Goal: Task Accomplishment & Management: Manage account settings

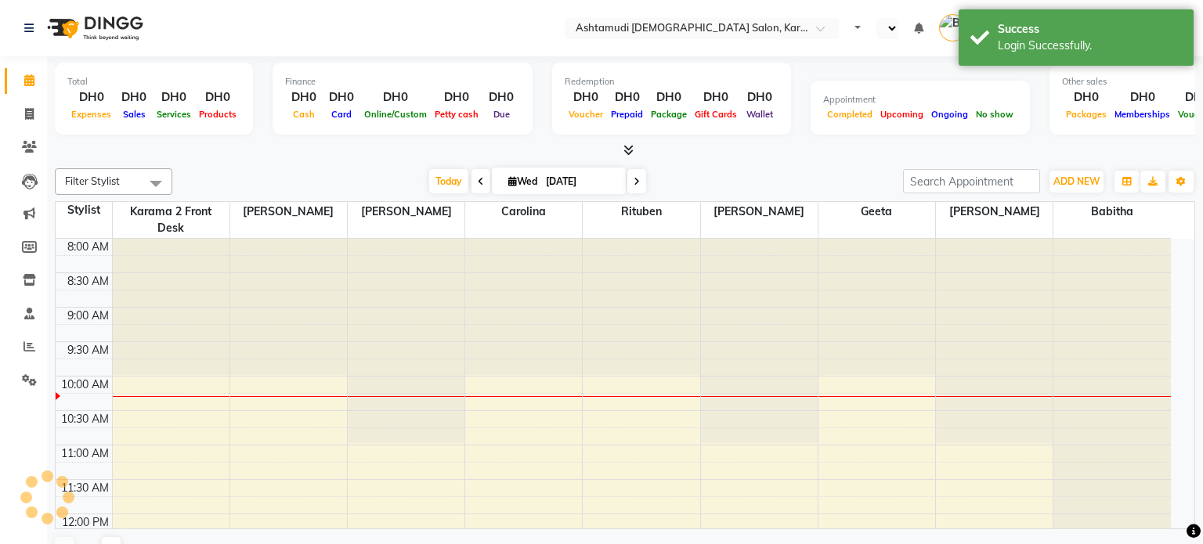
select select "en"
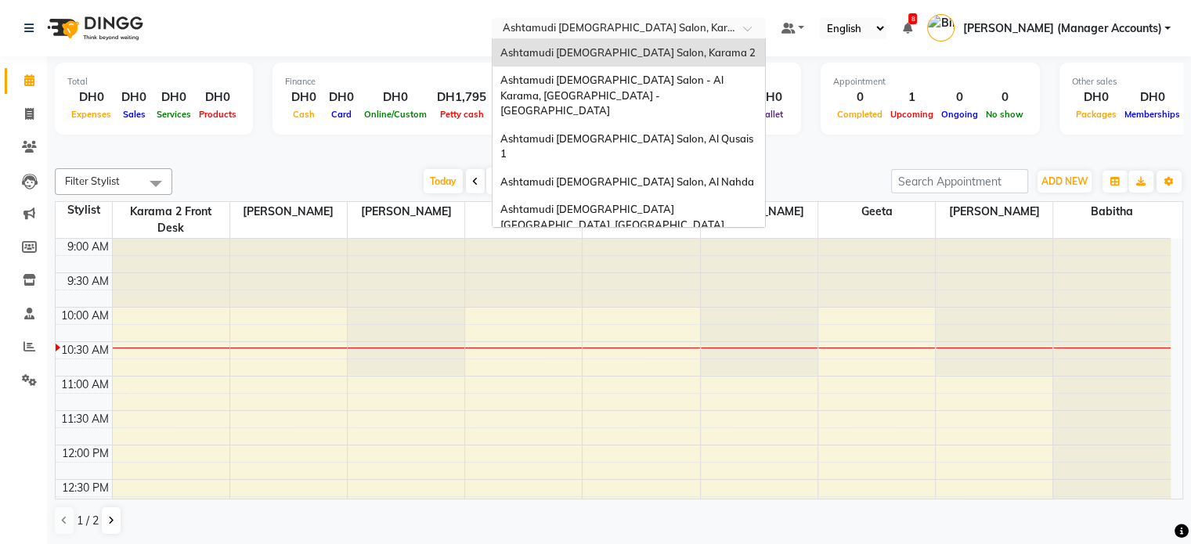
click at [710, 28] on input "text" at bounding box center [613, 30] width 227 height 16
click at [664, 132] on span "Ashtamudi [DEMOGRAPHIC_DATA] Salon, Al Qusais 1" at bounding box center [627, 146] width 255 height 28
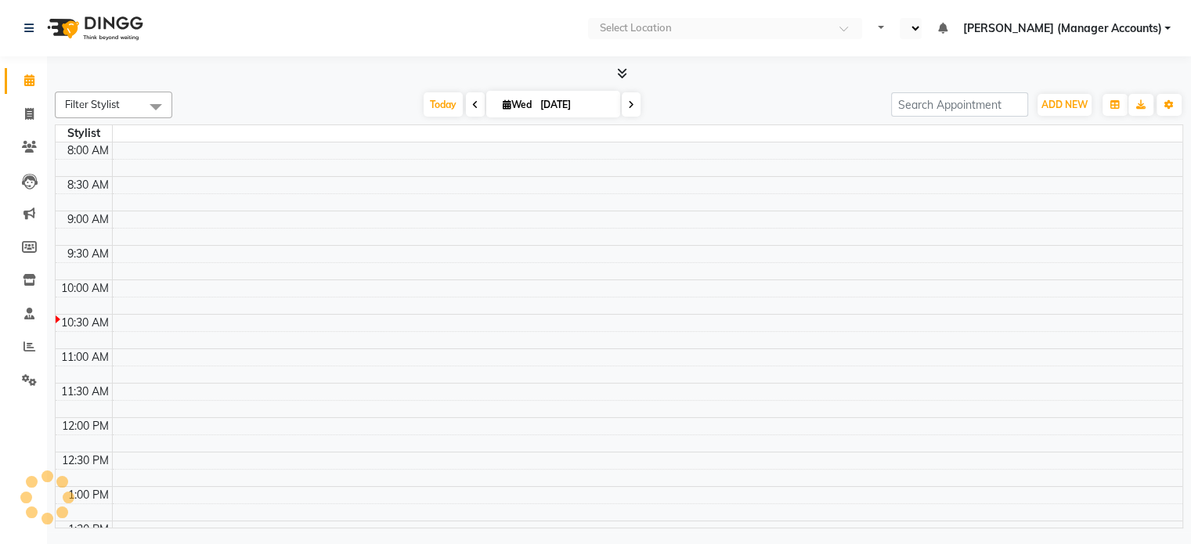
select select "en"
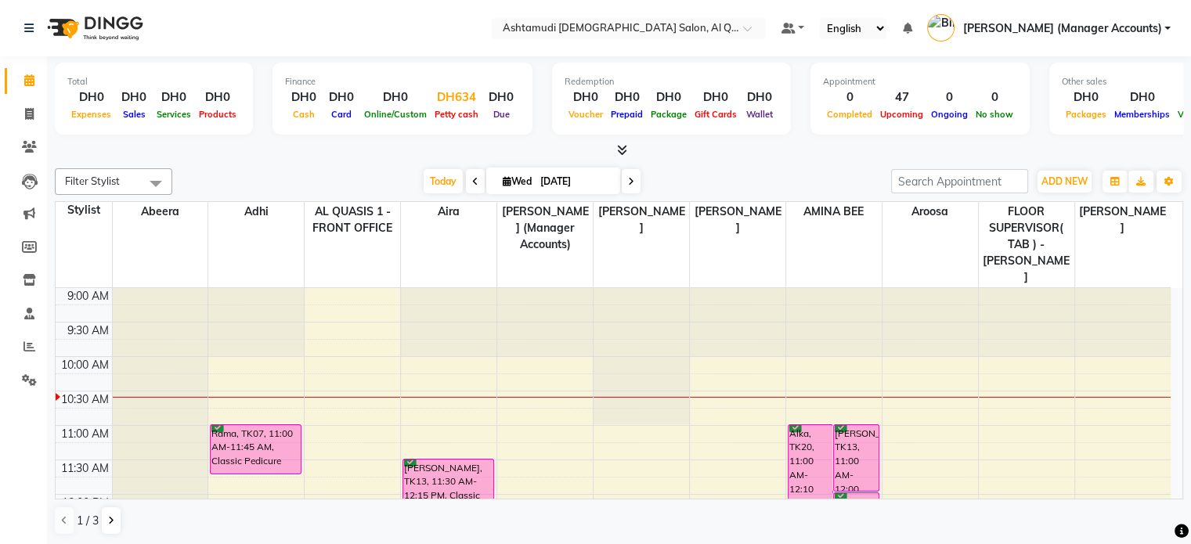
click at [451, 103] on div "DH634" at bounding box center [457, 97] width 52 height 18
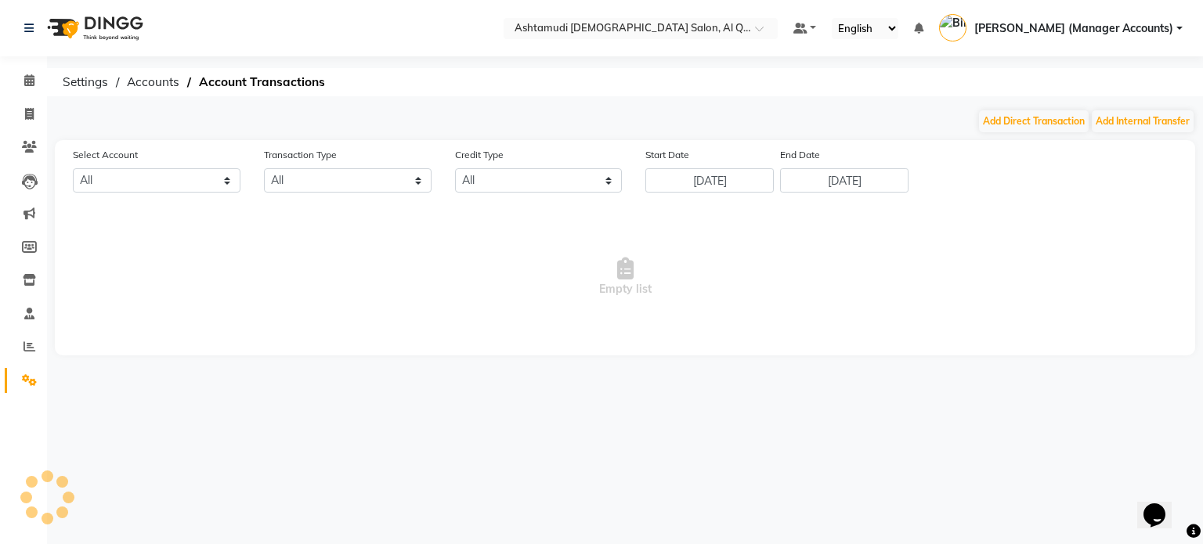
select select "5905"
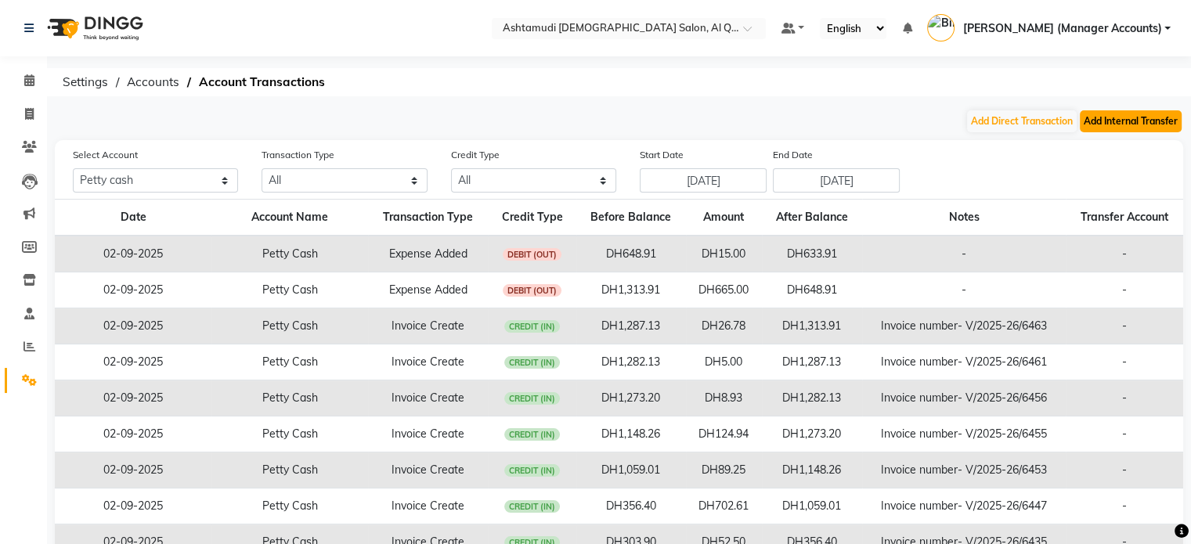
click at [1094, 127] on button "Add Internal Transfer" at bounding box center [1131, 121] width 102 height 22
select select "internal transfer"
select select "5905"
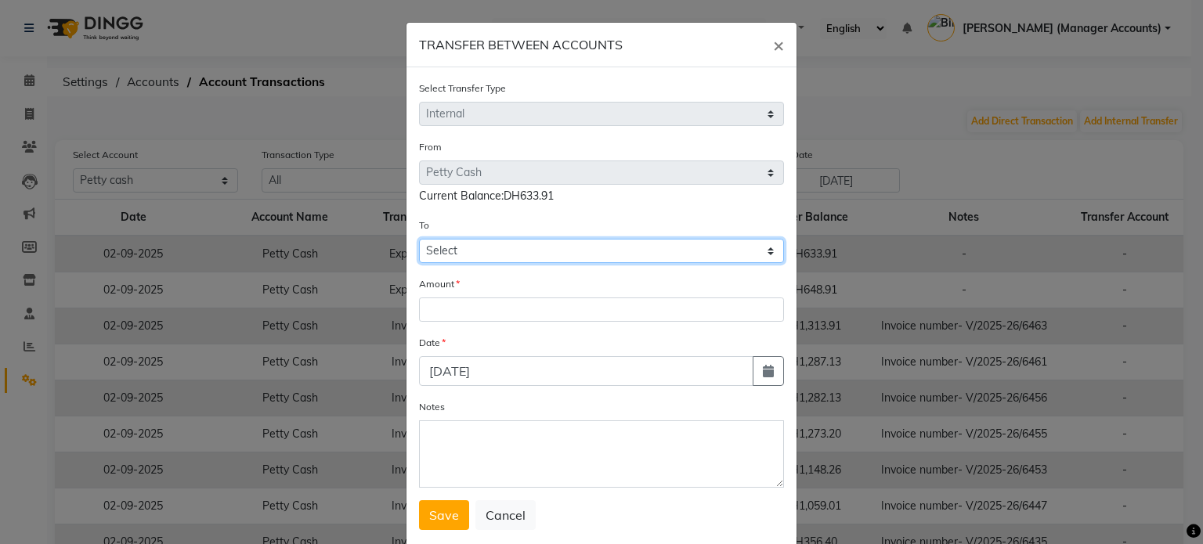
click at [492, 257] on select "Select Petty Cash Bank Account Sir Maam Default Account" at bounding box center [601, 251] width 365 height 24
select select "7826"
click at [419, 241] on select "Select Petty Cash Bank Account Sir Maam Default Account" at bounding box center [601, 251] width 365 height 24
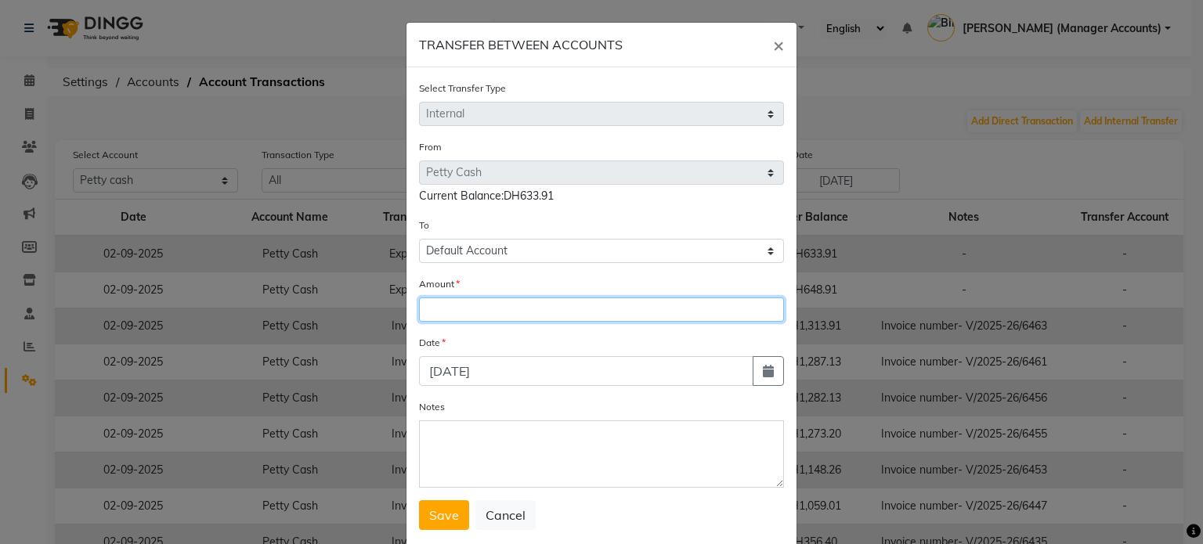
click at [450, 322] on input "number" at bounding box center [601, 310] width 365 height 24
type input "400"
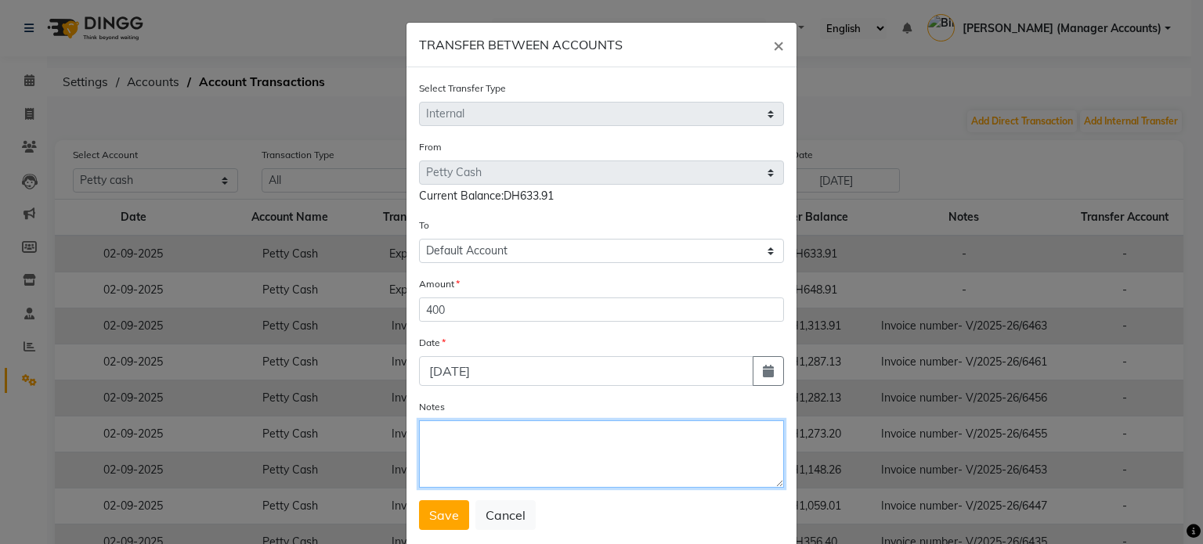
click at [450, 456] on textarea "Notes" at bounding box center [601, 453] width 365 height 67
type textarea "Cash settlement"
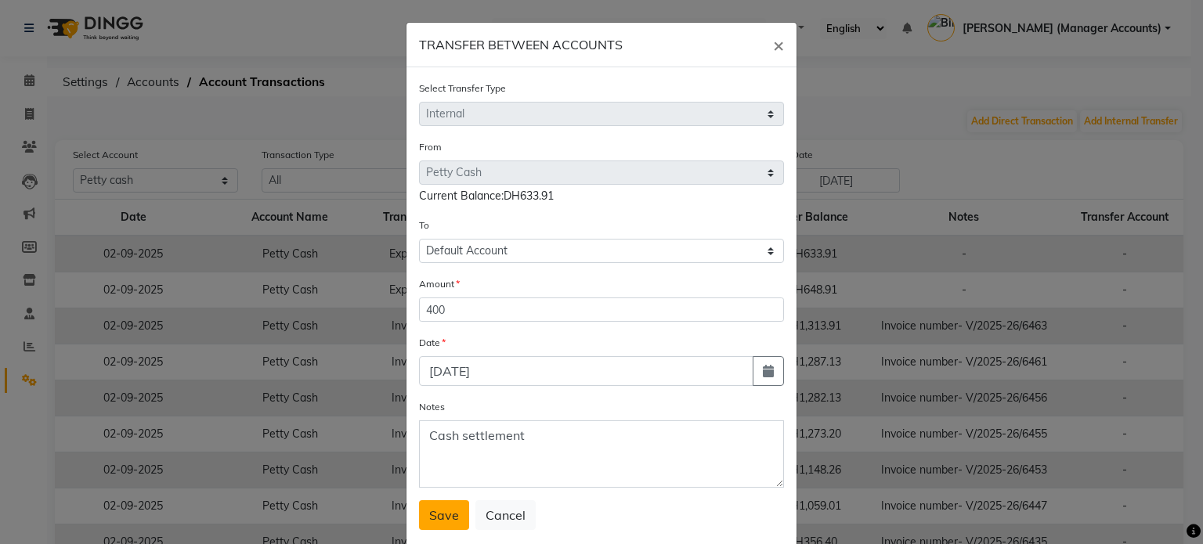
click at [432, 516] on span "Save" at bounding box center [444, 515] width 30 height 16
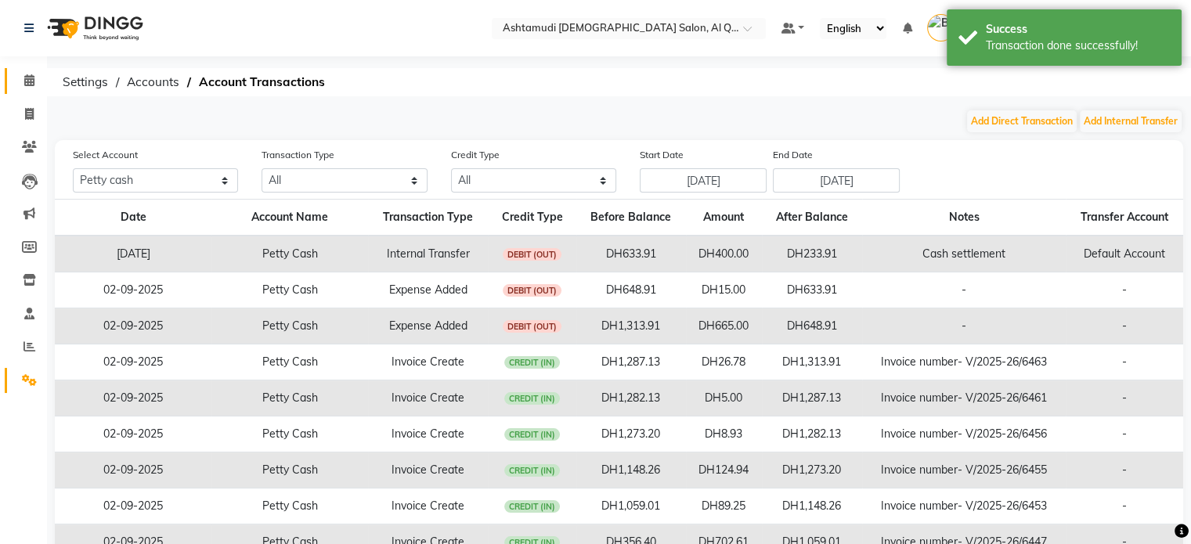
click at [29, 70] on link "Calendar" at bounding box center [24, 81] width 38 height 26
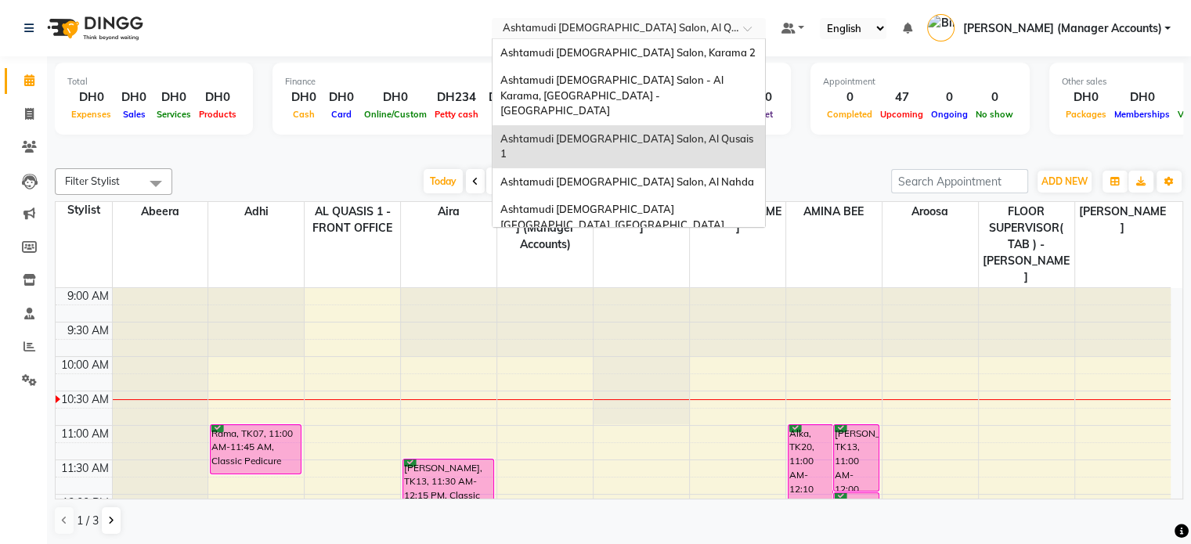
click at [667, 22] on input "text" at bounding box center [613, 30] width 227 height 16
click at [688, 203] on span "Ashtamudi Ladies Salon Sahara Center, Dubai" at bounding box center [612, 217] width 224 height 28
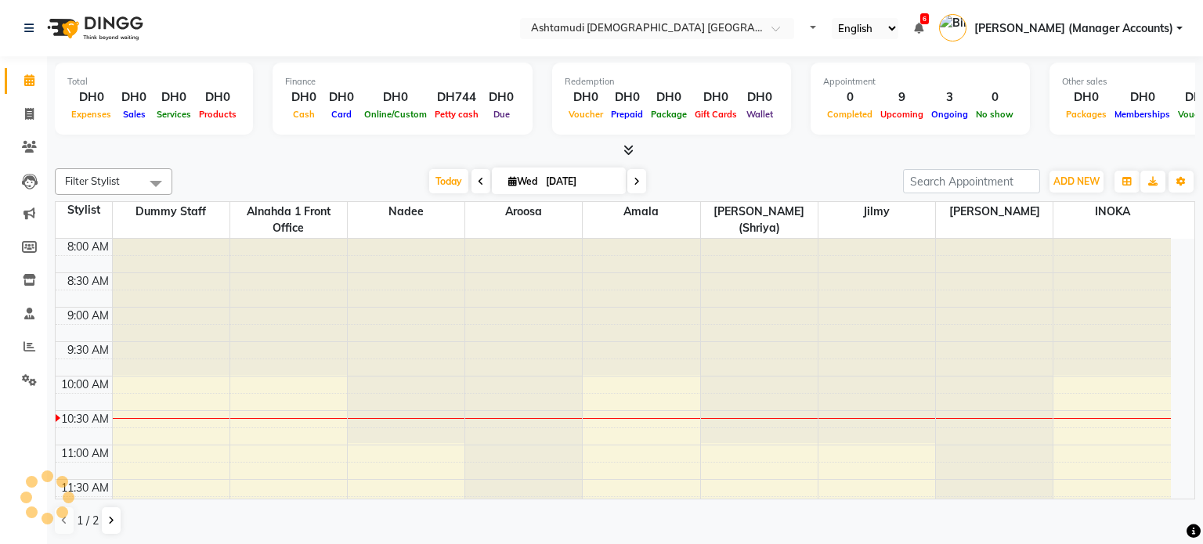
select select "en"
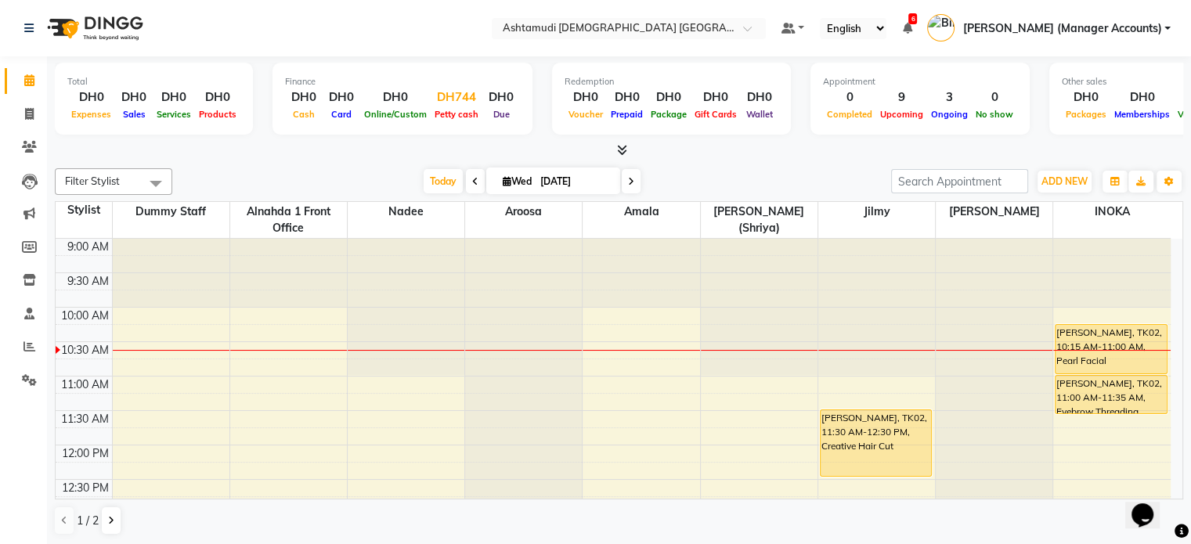
click at [466, 106] on div "Petty cash" at bounding box center [457, 114] width 52 height 16
click at [445, 96] on div "DH744" at bounding box center [457, 97] width 52 height 18
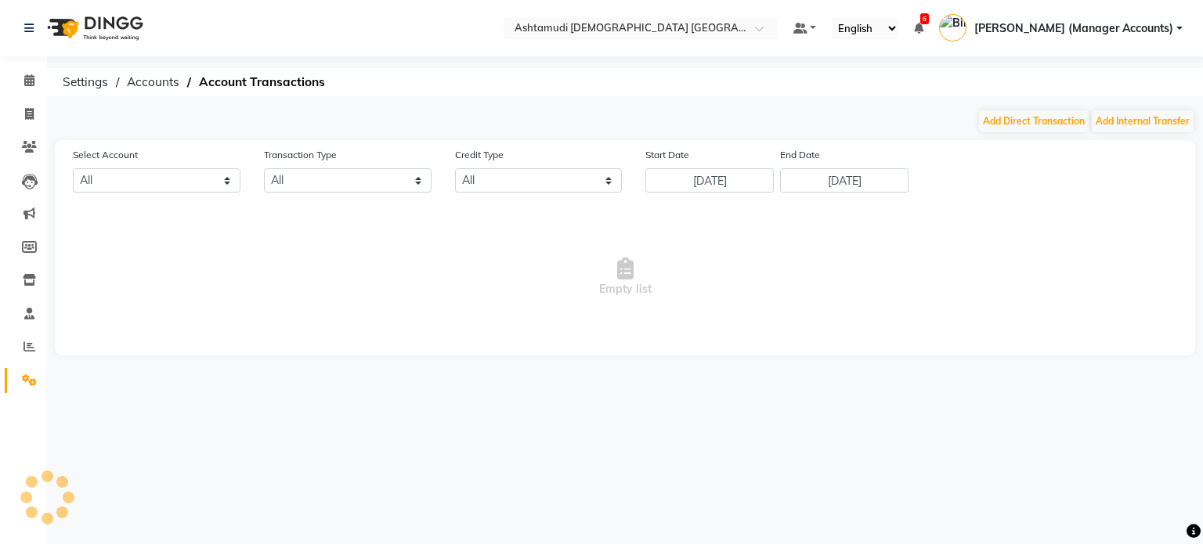
select select "6330"
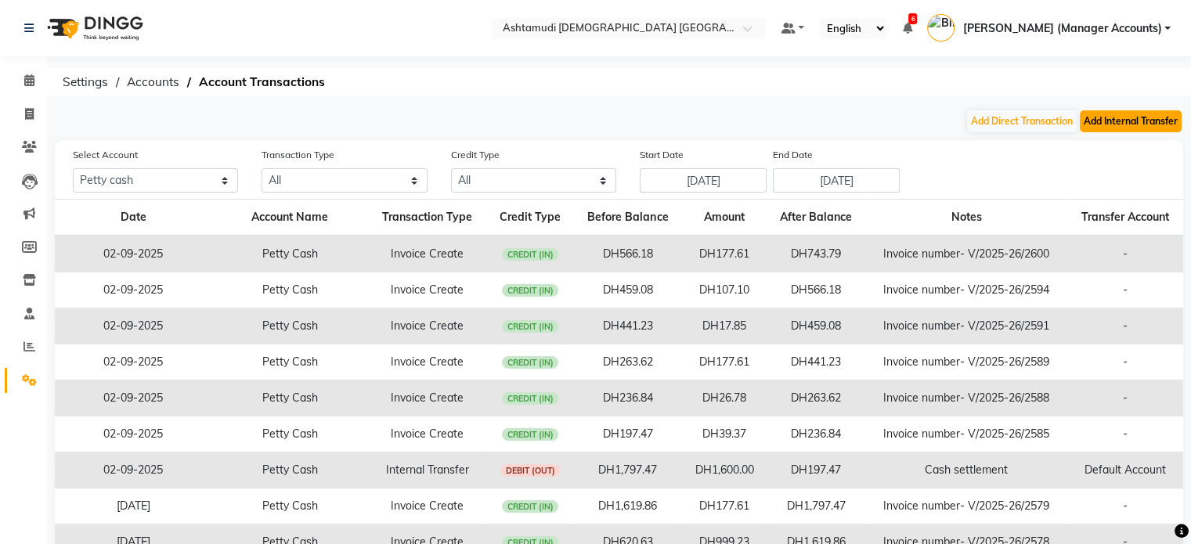
click at [1138, 115] on button "Add Internal Transfer" at bounding box center [1131, 121] width 102 height 22
select select "internal transfer"
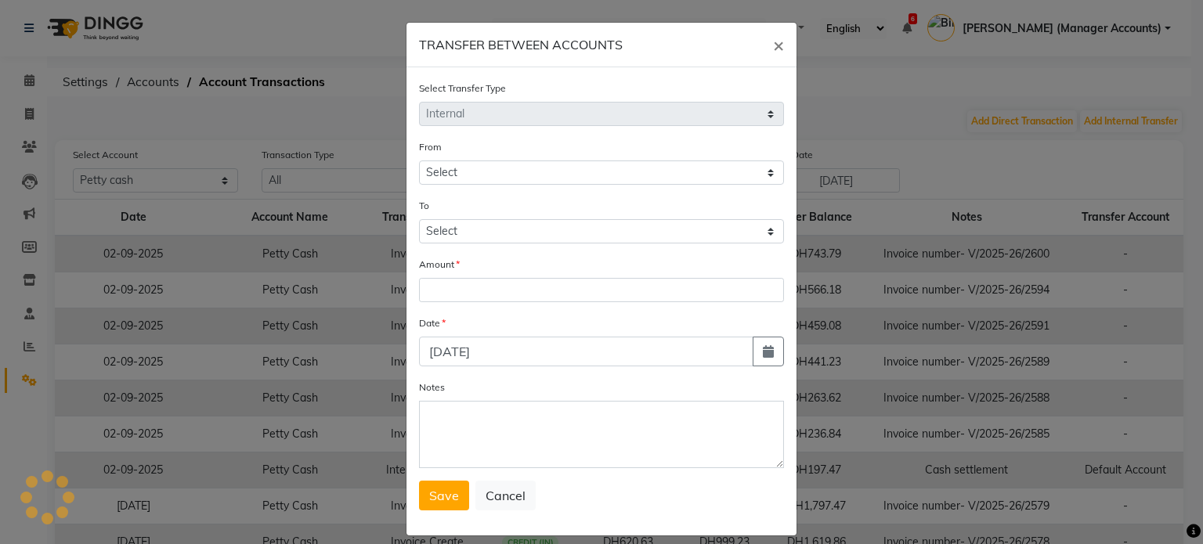
select select "6330"
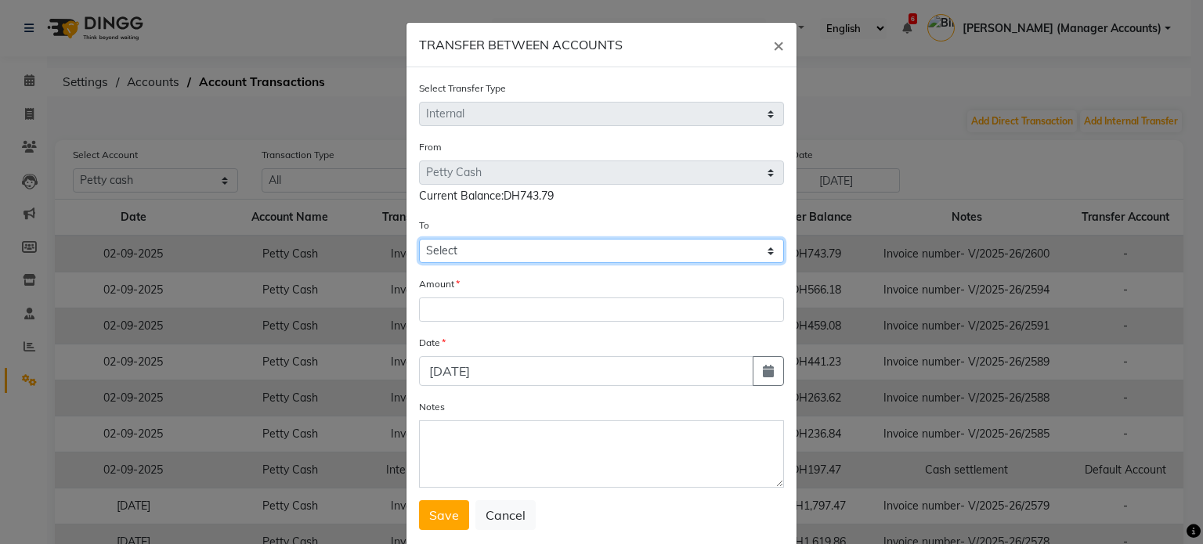
drag, startPoint x: 453, startPoint y: 251, endPoint x: 459, endPoint y: 258, distance: 8.9
click at [453, 251] on select "Select Petty Cash Bank Account Default Account" at bounding box center [601, 251] width 365 height 24
select select "6401"
click at [419, 241] on select "Select Petty Cash Bank Account Default Account" at bounding box center [601, 251] width 365 height 24
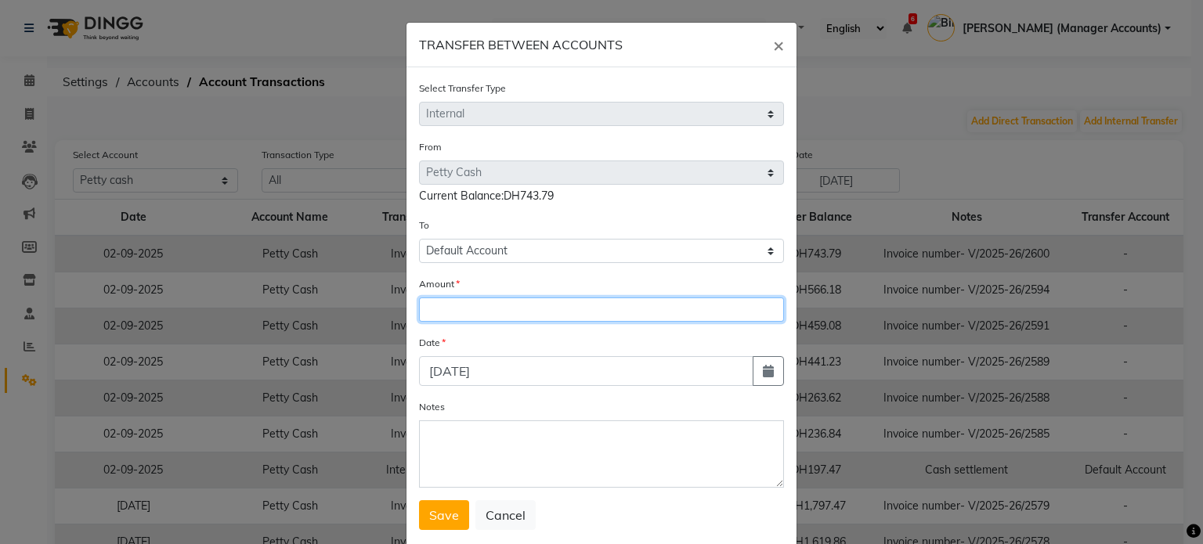
click at [456, 309] on input "number" at bounding box center [601, 310] width 365 height 24
type input "500"
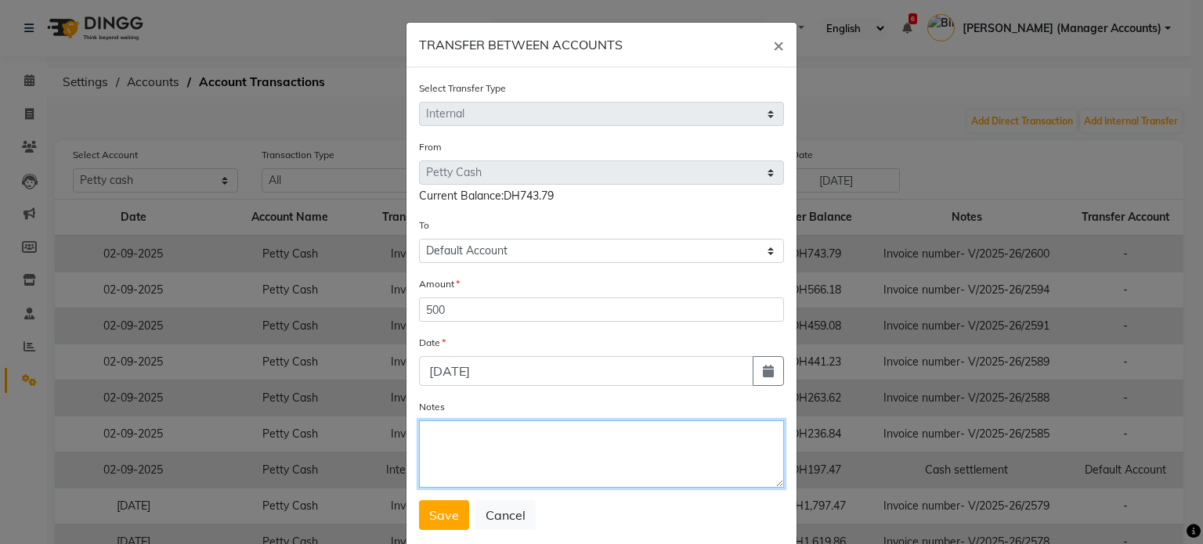
click at [485, 444] on textarea "Notes" at bounding box center [601, 453] width 365 height 67
type textarea "Cash settlement"
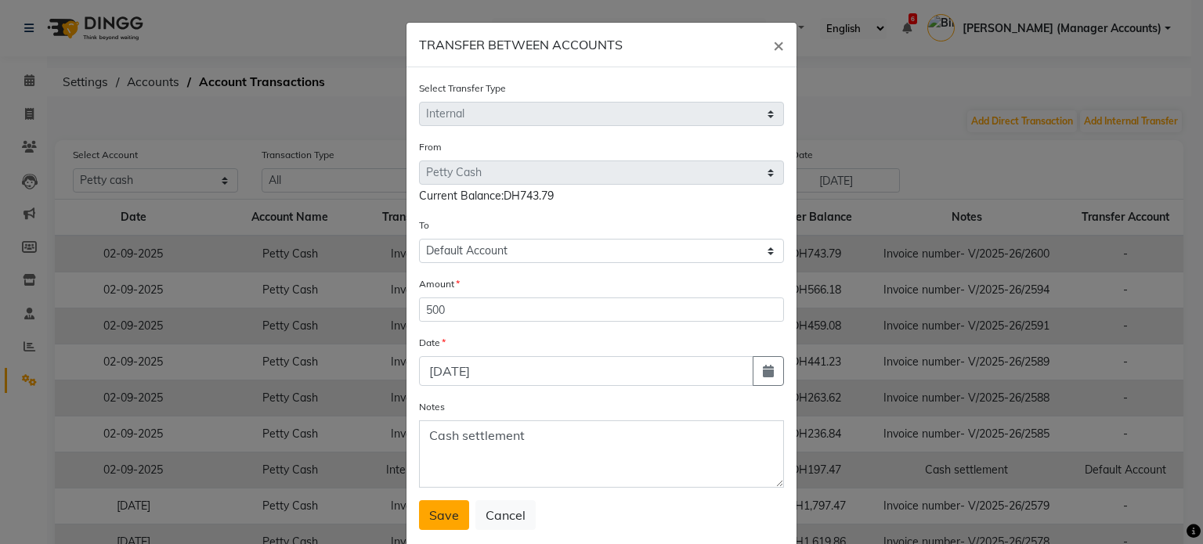
click at [443, 518] on span "Save" at bounding box center [444, 515] width 30 height 16
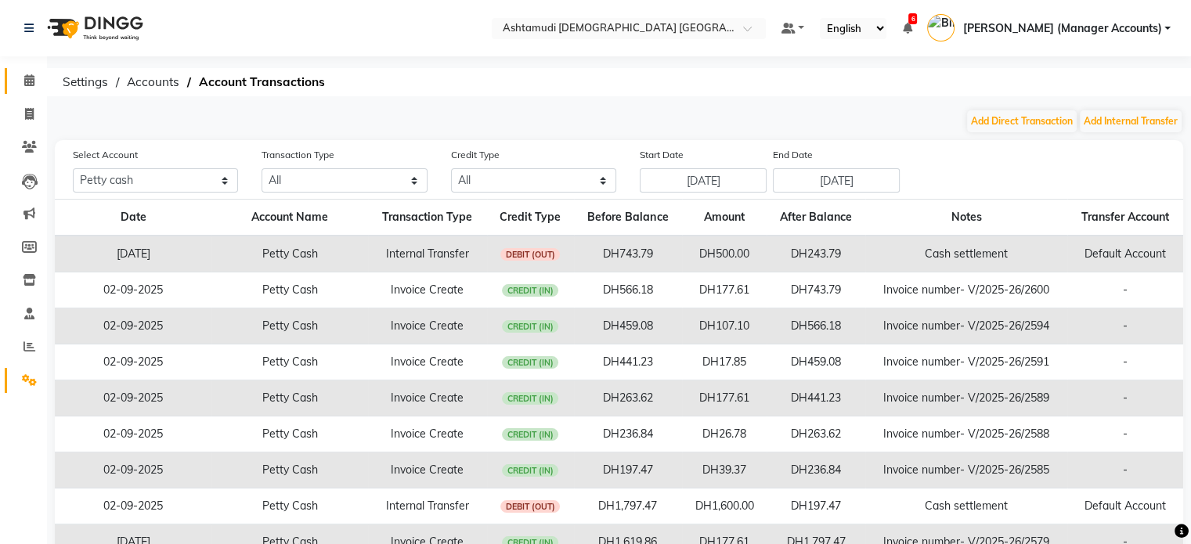
click at [27, 68] on link "Calendar" at bounding box center [24, 81] width 38 height 26
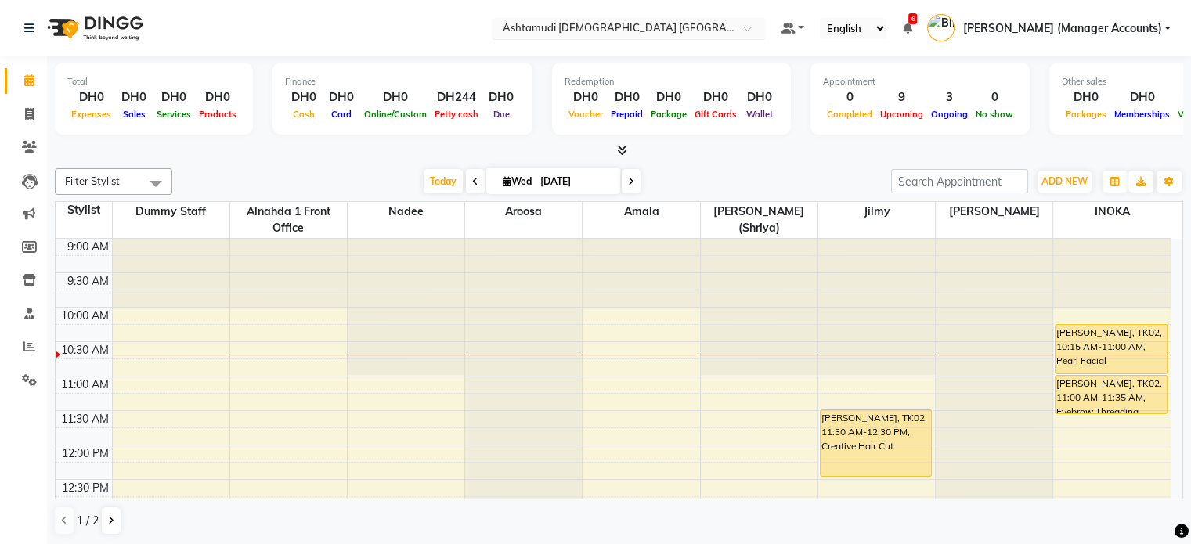
click at [619, 25] on input "text" at bounding box center [613, 30] width 227 height 16
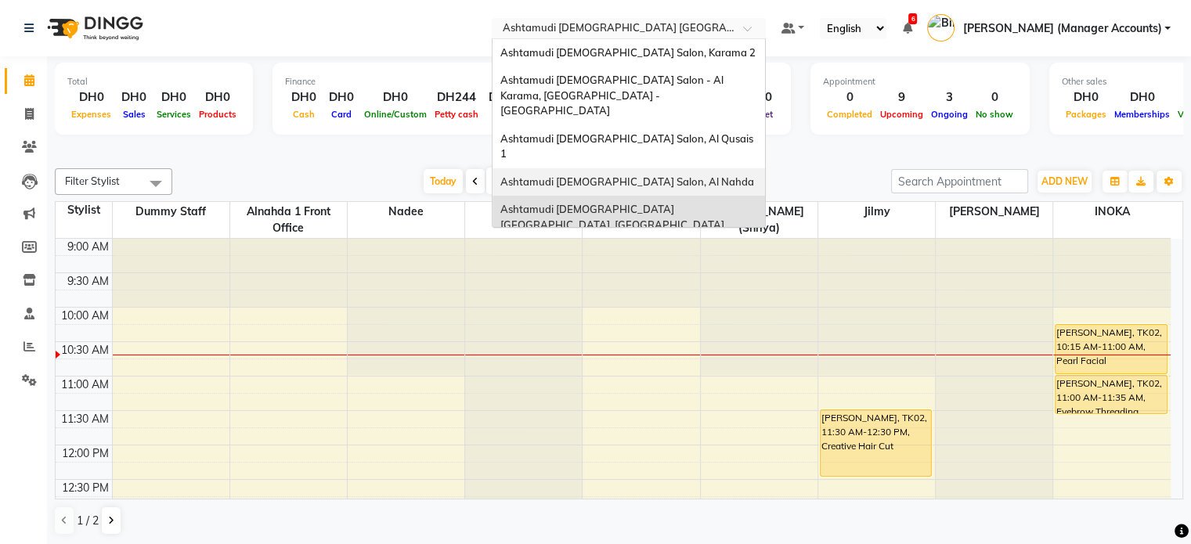
click at [718, 175] on span "Ashtamudi [DEMOGRAPHIC_DATA] Salon, Al Nahda" at bounding box center [627, 181] width 254 height 13
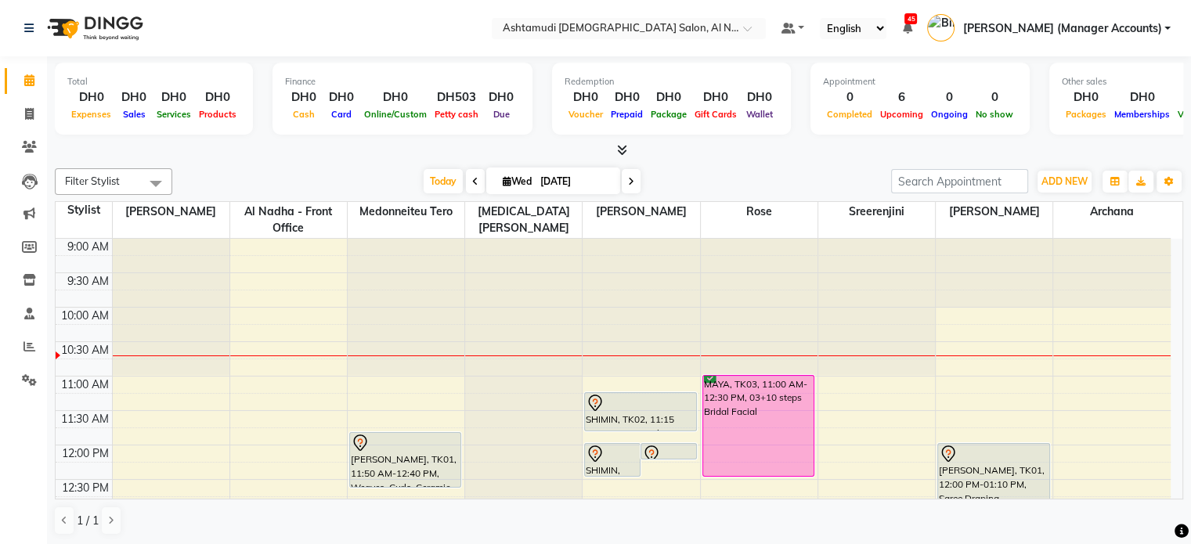
drag, startPoint x: 448, startPoint y: 102, endPoint x: 503, endPoint y: 97, distance: 55.0
click at [449, 101] on div "DH503" at bounding box center [457, 97] width 52 height 18
select select "6165"
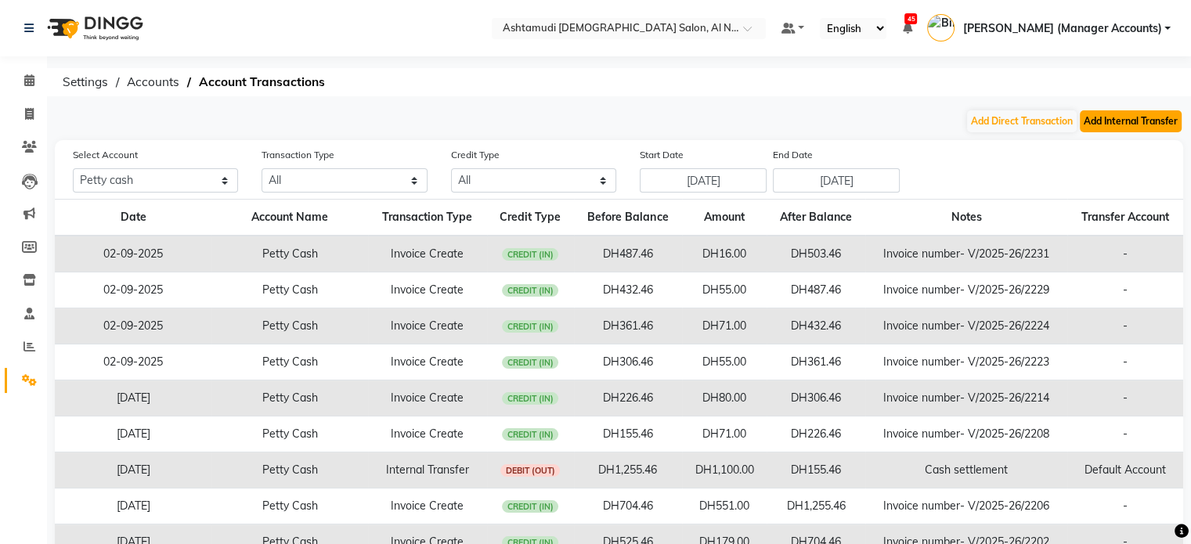
click at [1097, 118] on button "Add Internal Transfer" at bounding box center [1131, 121] width 102 height 22
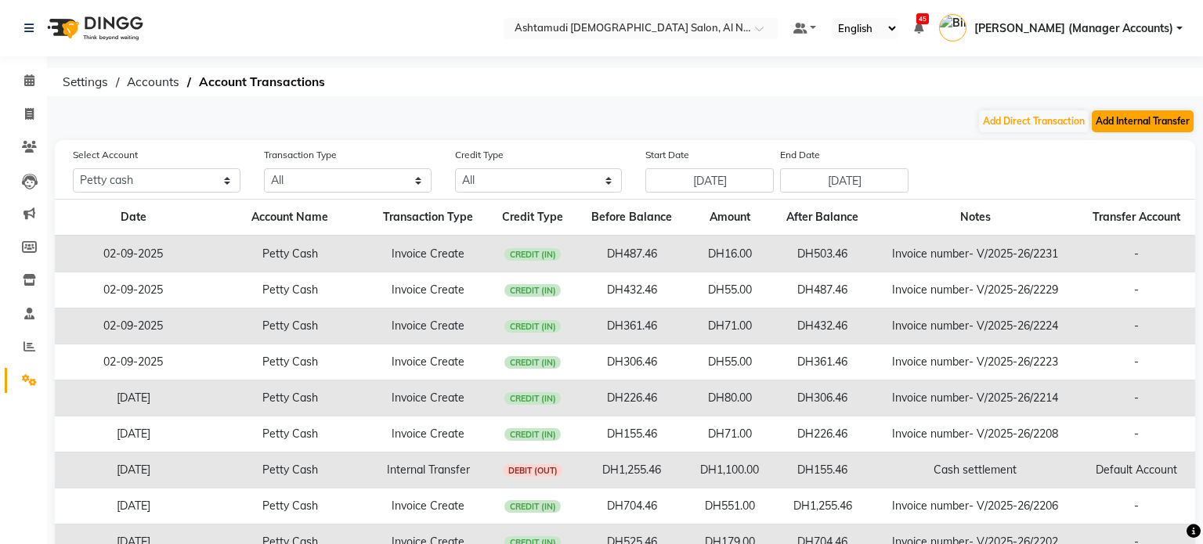
select select "internal transfer"
select select "6165"
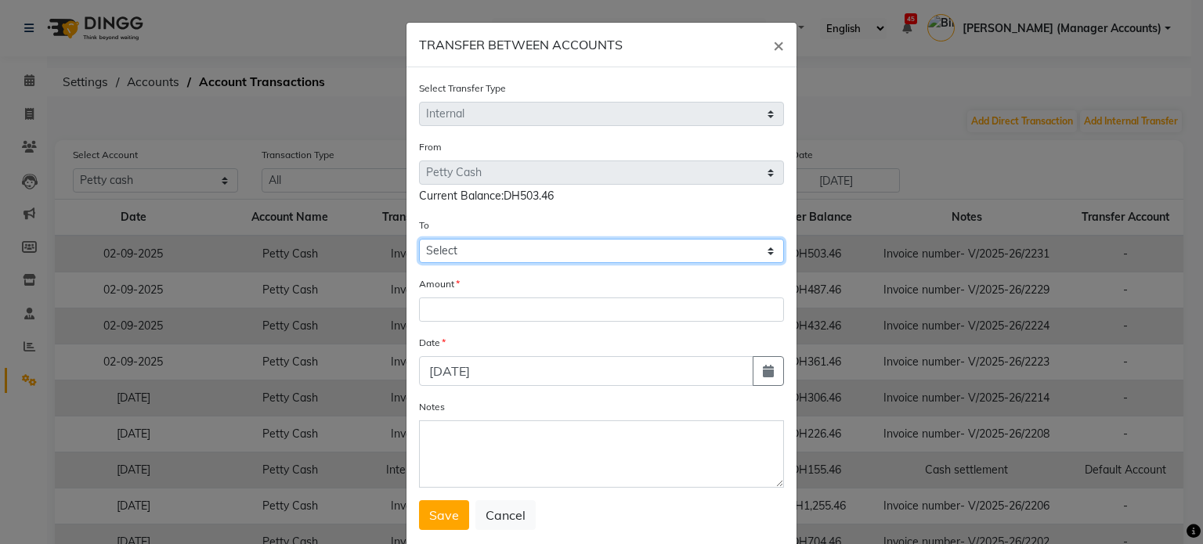
click at [489, 259] on select "Select [PERSON_NAME] Cash Default Account [PERSON_NAME]" at bounding box center [601, 251] width 365 height 24
select select "6166"
click at [419, 241] on select "Select [PERSON_NAME] Cash Default Account [PERSON_NAME]" at bounding box center [601, 251] width 365 height 24
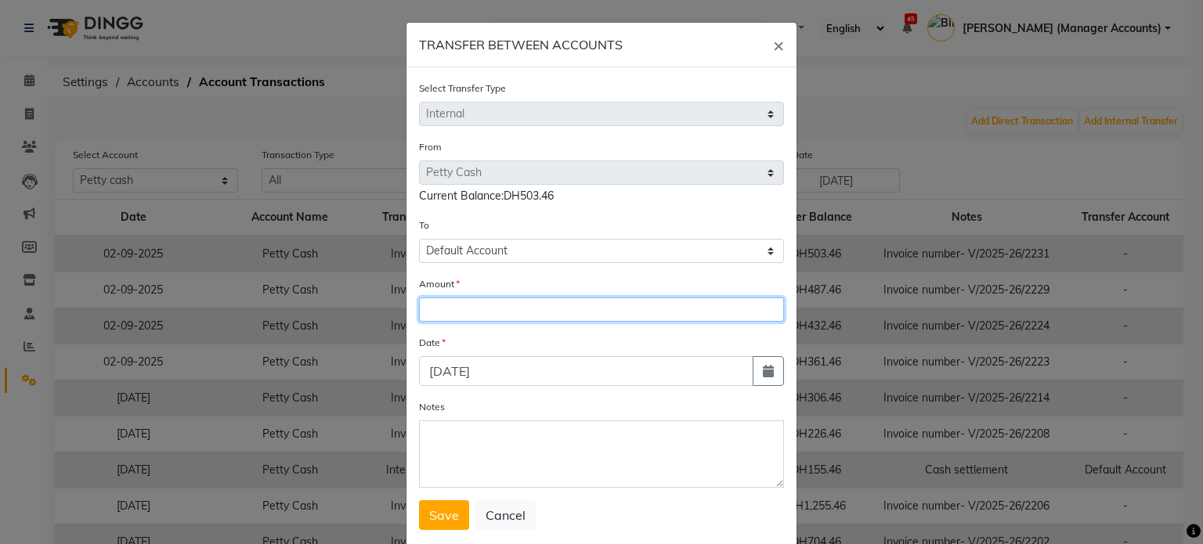
click at [446, 305] on input "number" at bounding box center [601, 310] width 365 height 24
type input "400"
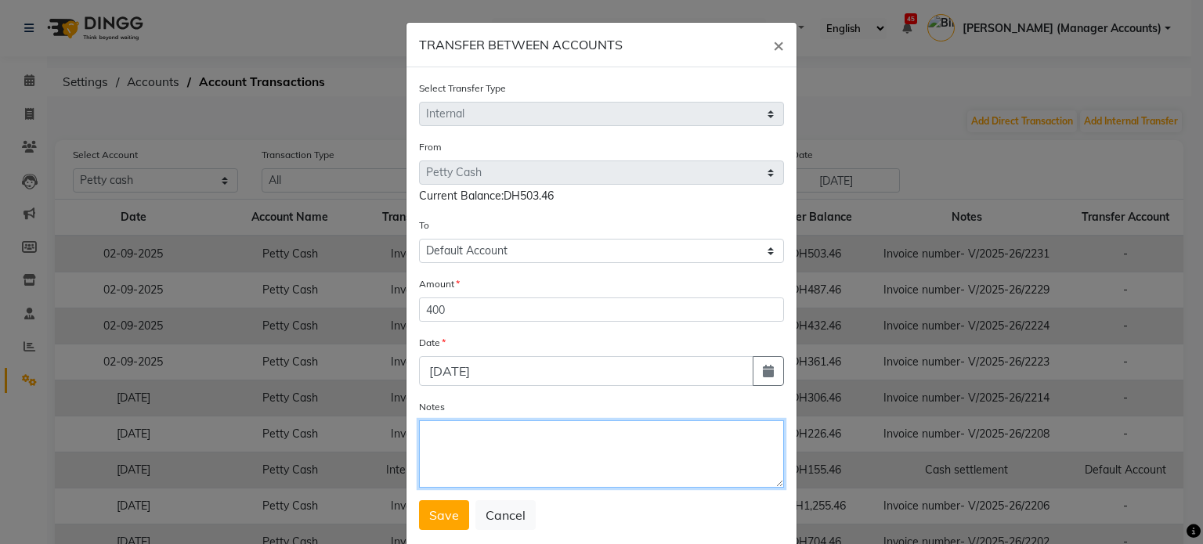
click at [469, 438] on textarea "Notes" at bounding box center [601, 453] width 365 height 67
type textarea "Cash settlement"
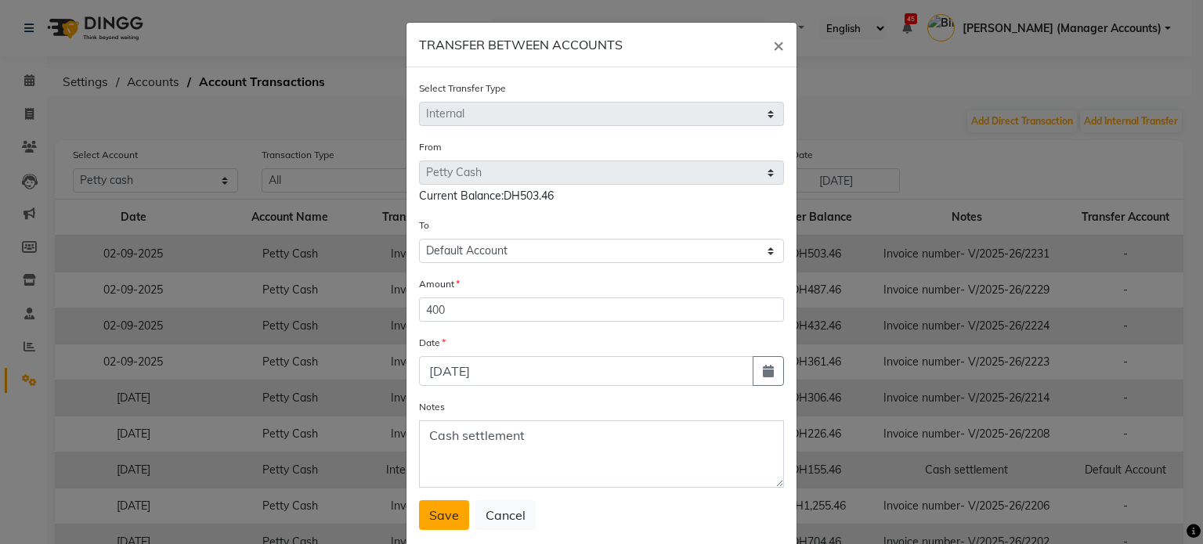
click at [431, 516] on span "Save" at bounding box center [444, 515] width 30 height 16
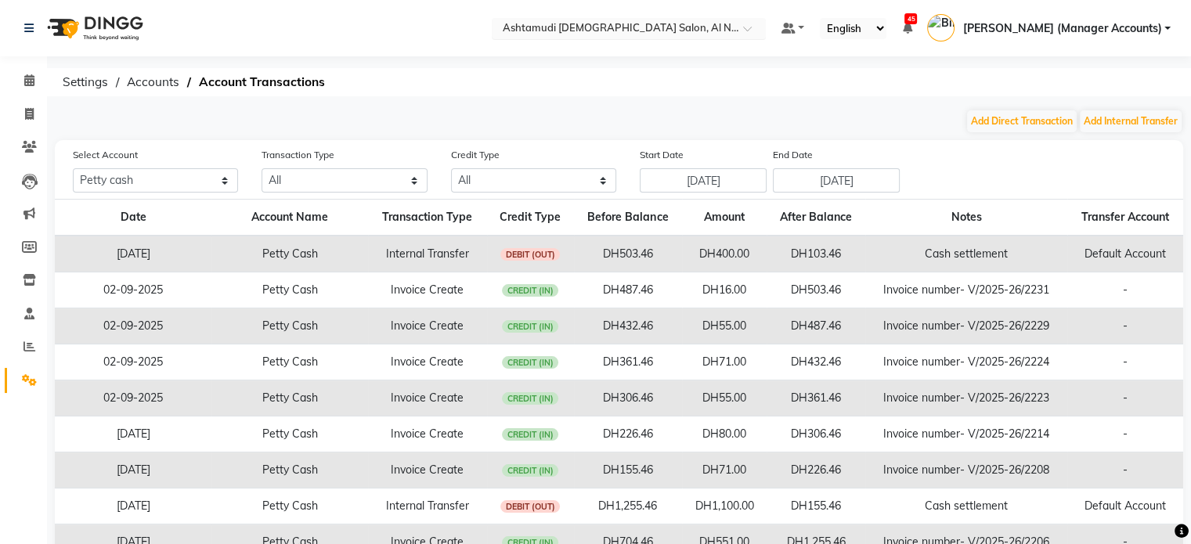
click at [727, 34] on input "text" at bounding box center [613, 30] width 227 height 16
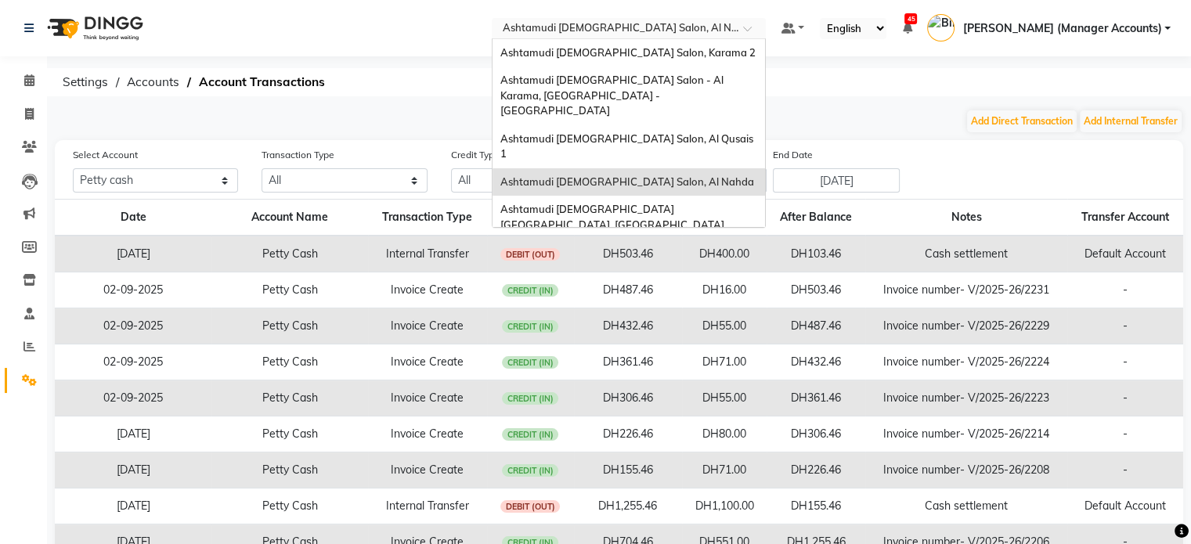
click at [723, 175] on span "Ashtamudi Ladies Salon, Al Nahda" at bounding box center [627, 181] width 254 height 13
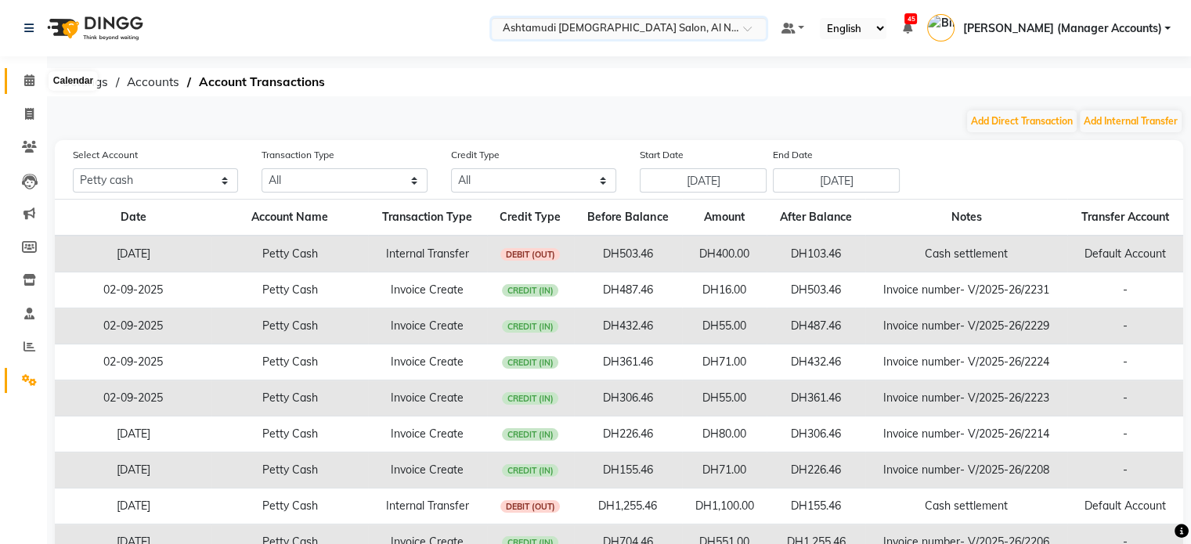
click at [36, 75] on span at bounding box center [29, 81] width 27 height 18
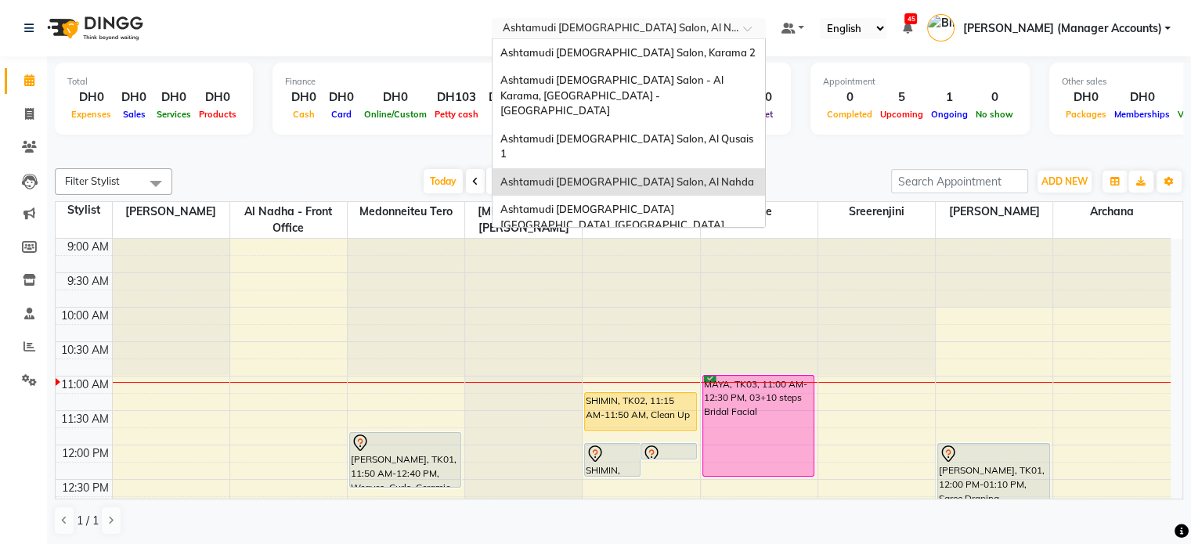
click at [715, 31] on input "text" at bounding box center [613, 30] width 227 height 16
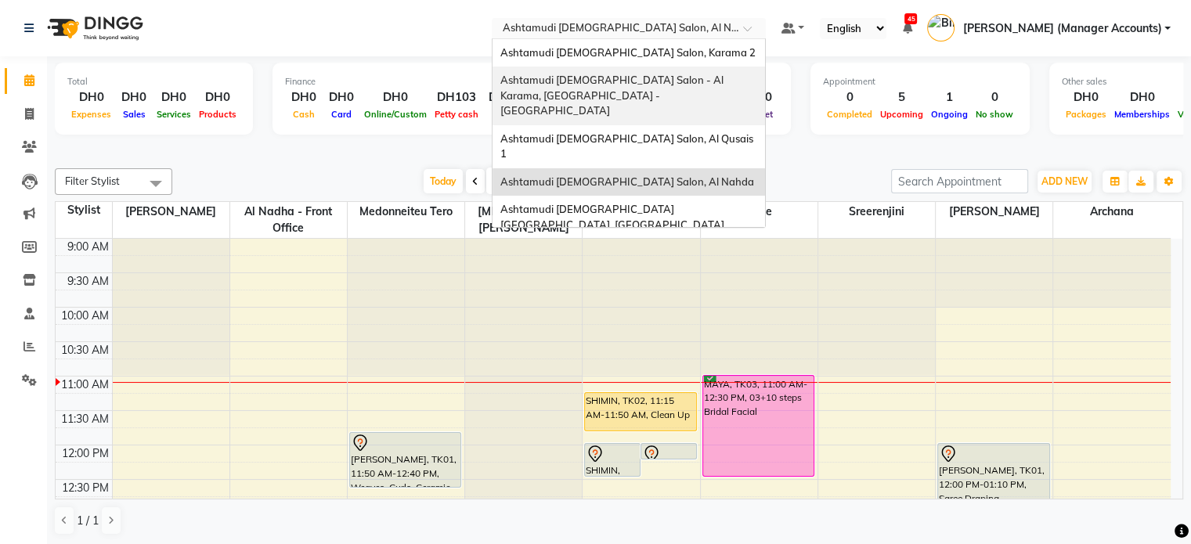
click at [691, 79] on span "Ashtamudi Ladies Salon - Al Karama, Burjuman -Dubai" at bounding box center [613, 95] width 226 height 43
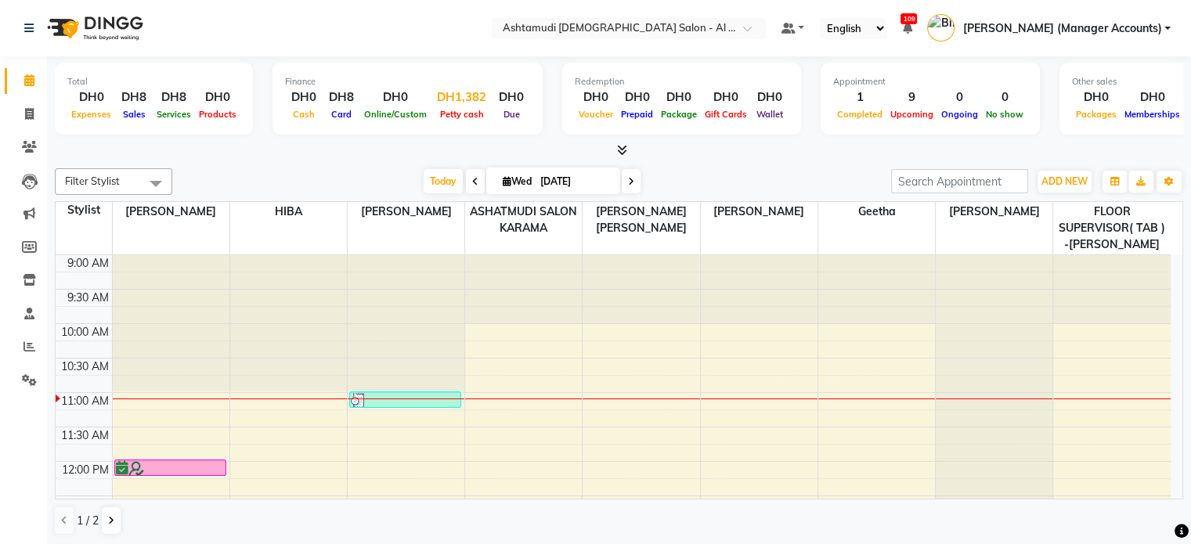
click at [463, 108] on div "Petty cash" at bounding box center [462, 114] width 62 height 16
click at [469, 95] on div "DH1,382" at bounding box center [462, 97] width 62 height 18
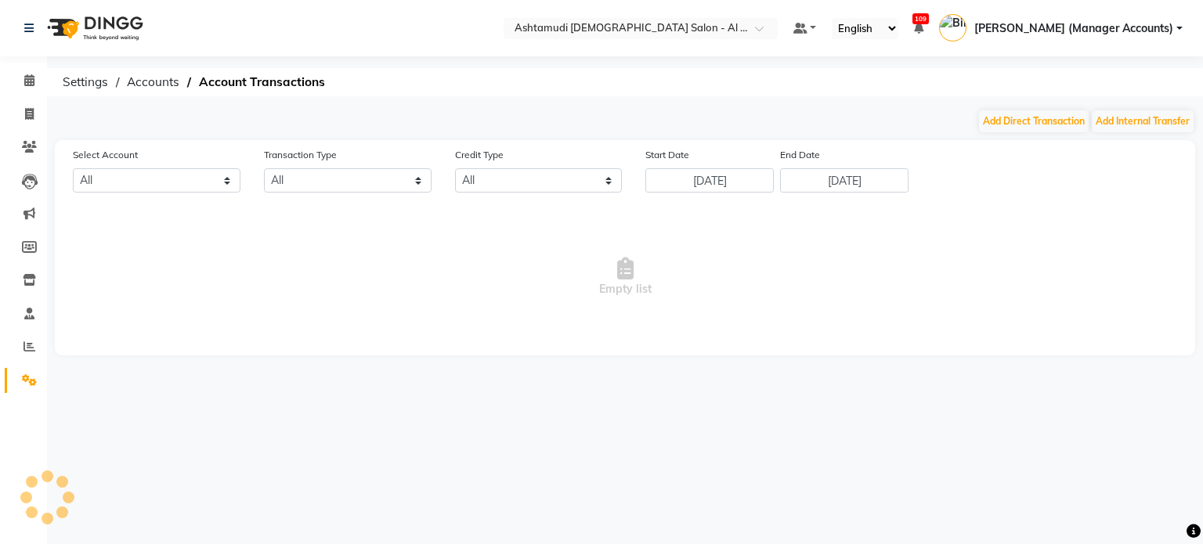
select select "5681"
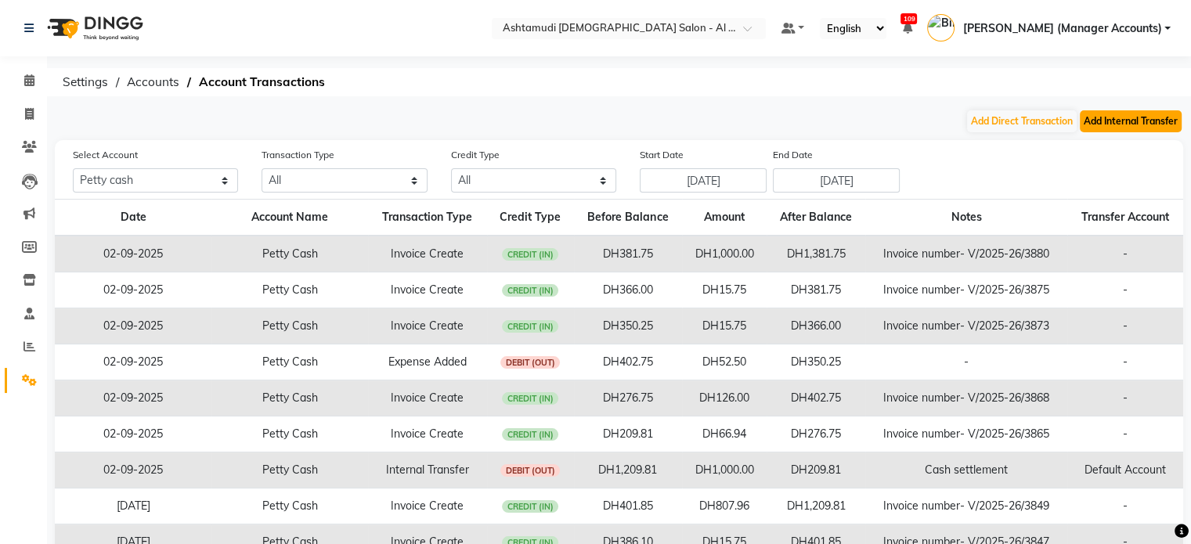
click at [1144, 119] on button "Add Internal Transfer" at bounding box center [1131, 121] width 102 height 22
select select "internal transfer"
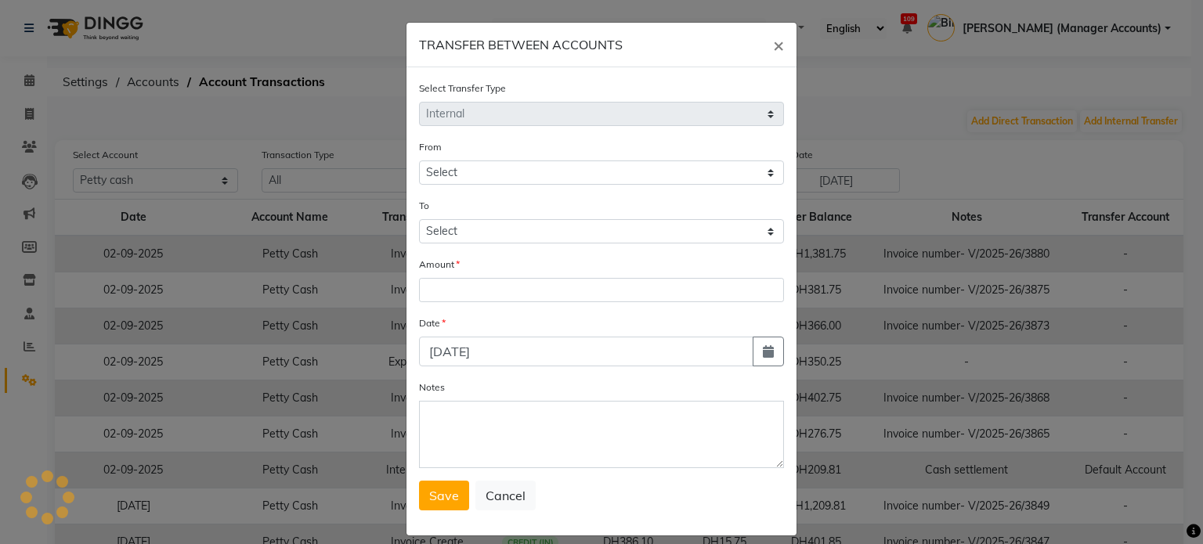
select select "5681"
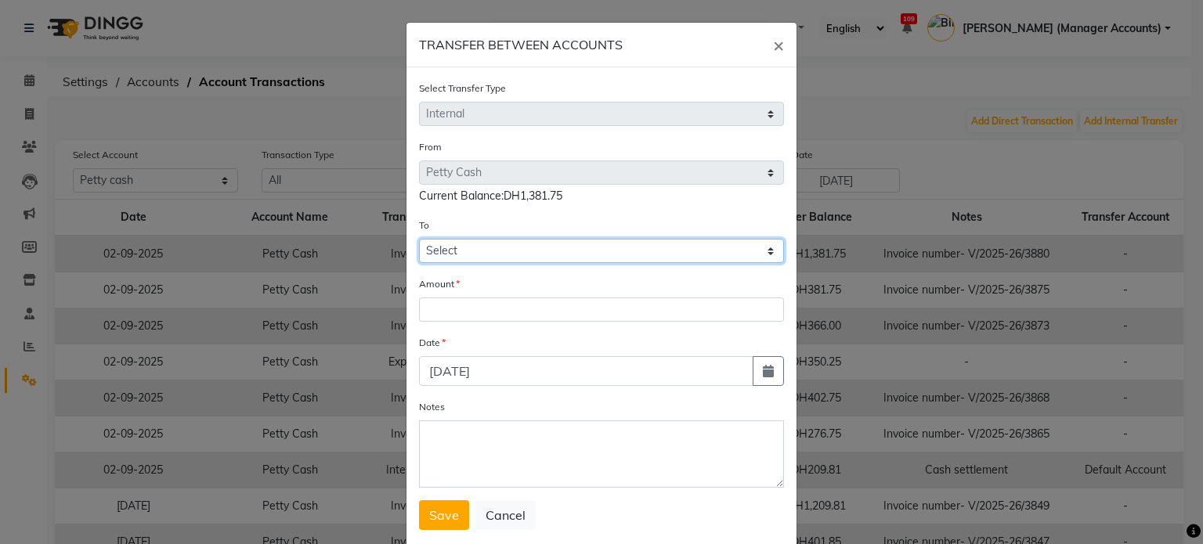
click at [475, 250] on select "Select Petty Cash Default Account Sir Maam" at bounding box center [601, 251] width 365 height 24
select select "5682"
click at [419, 241] on select "Select Petty Cash Default Account Sir Maam" at bounding box center [601, 251] width 365 height 24
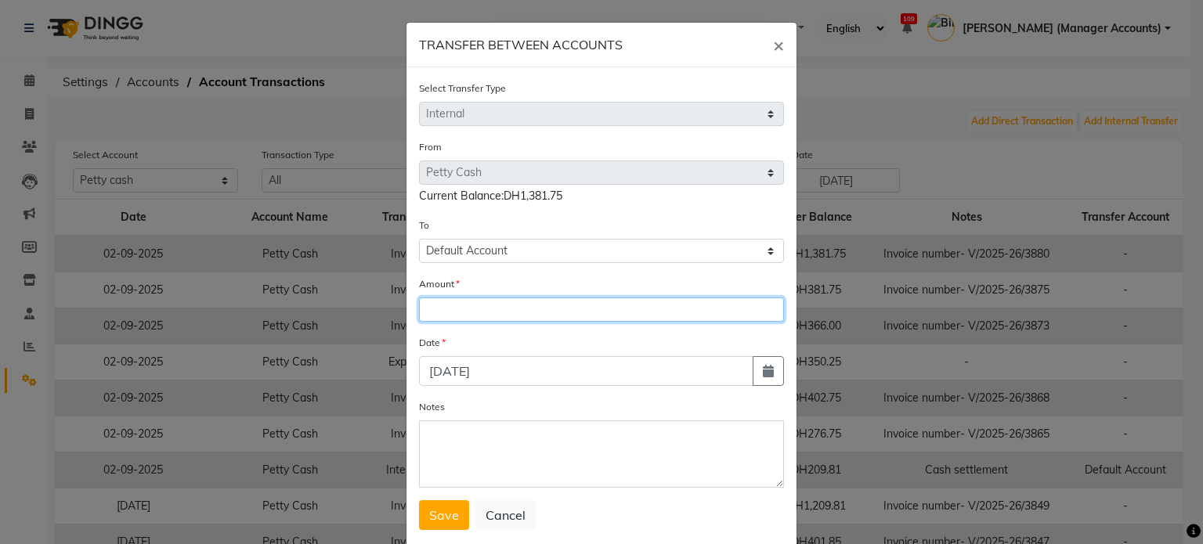
click at [452, 308] on input "number" at bounding box center [601, 310] width 365 height 24
type input "1100"
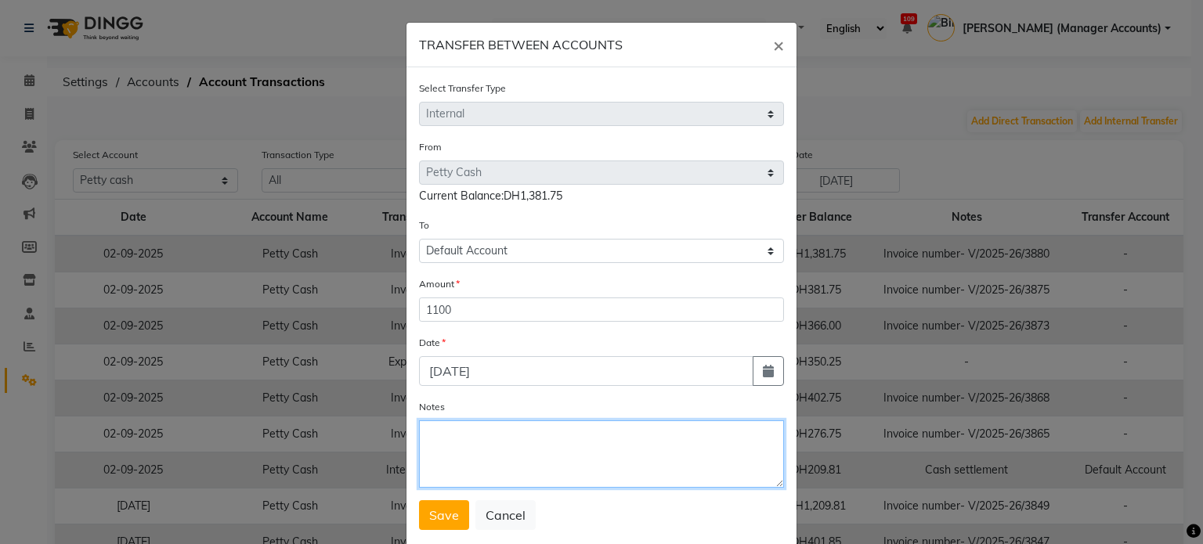
click at [470, 458] on textarea "Notes" at bounding box center [601, 453] width 365 height 67
type textarea "c"
type textarea "Cash settlement"
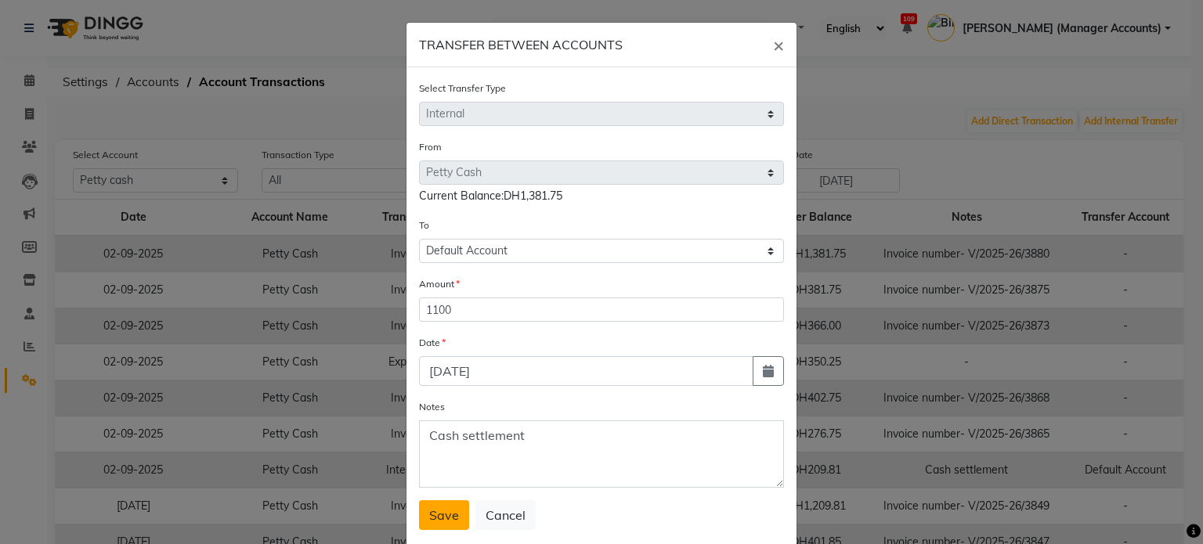
click at [455, 514] on button "Save" at bounding box center [444, 515] width 50 height 30
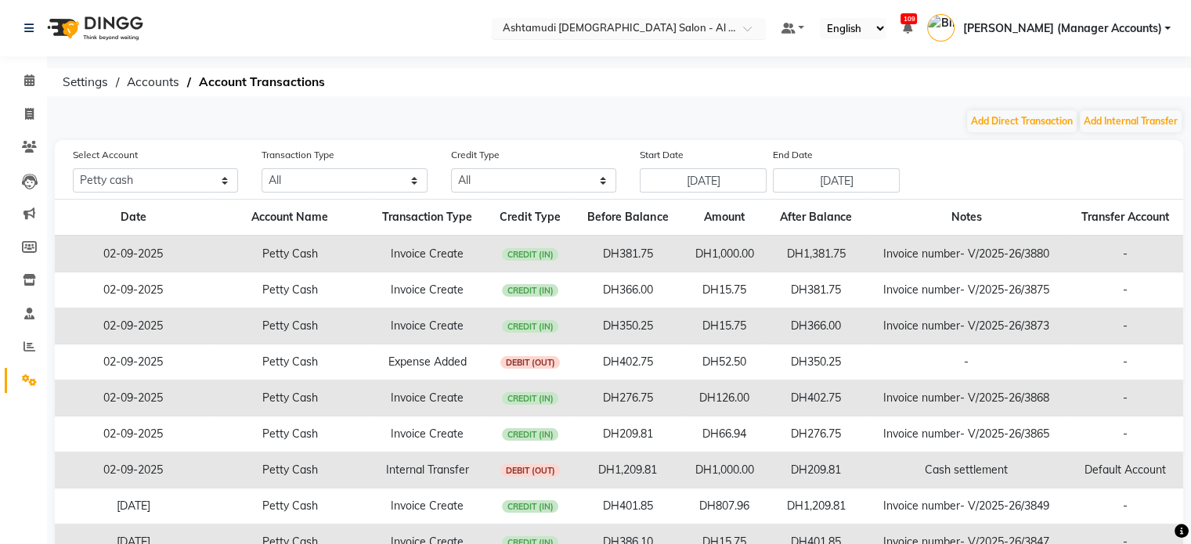
click at [727, 32] on input "text" at bounding box center [613, 30] width 227 height 16
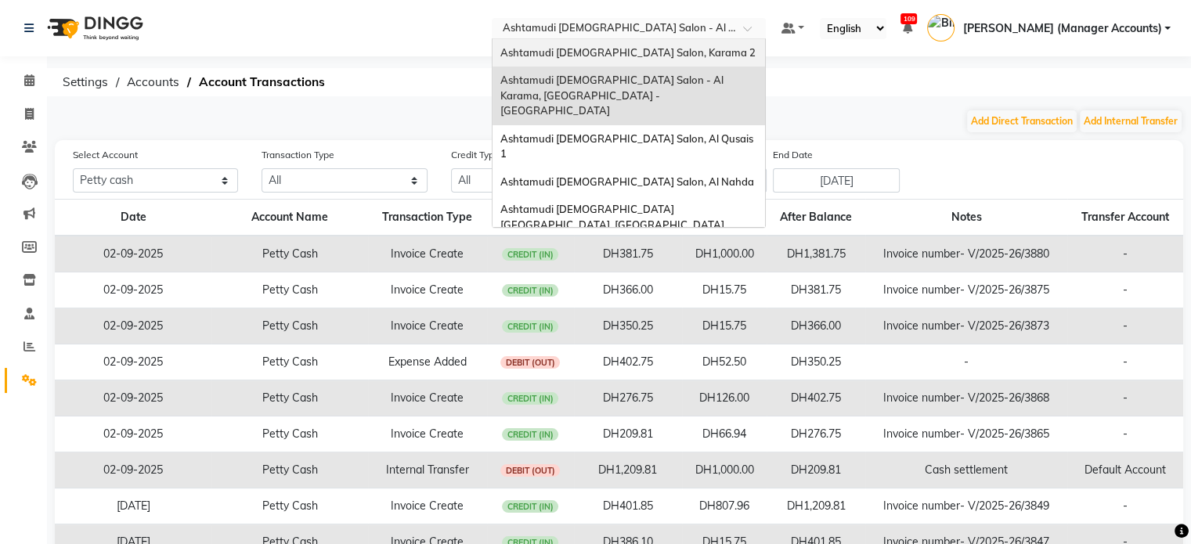
click at [692, 52] on span "Ashtamudi [DEMOGRAPHIC_DATA] Salon, Karama 2" at bounding box center [627, 52] width 255 height 13
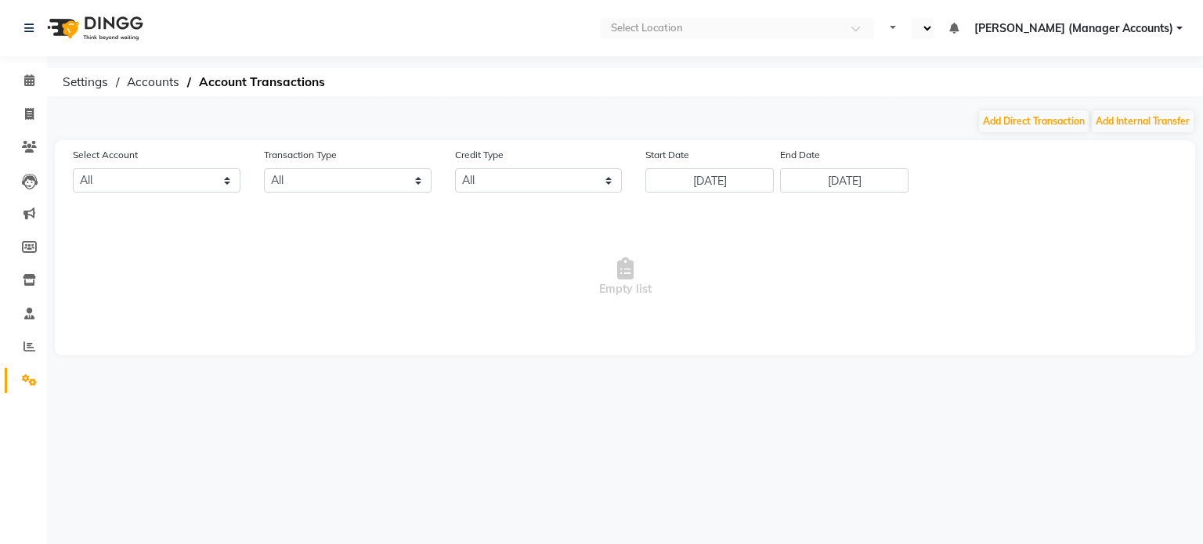
select select "en"
select select "6528"
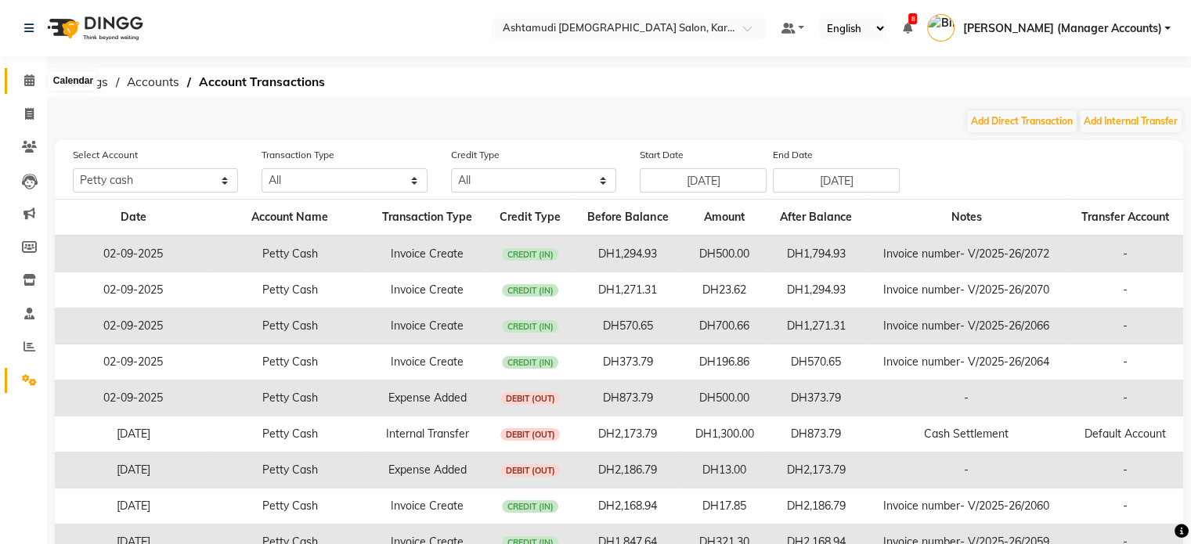
click at [29, 81] on icon at bounding box center [29, 80] width 10 height 12
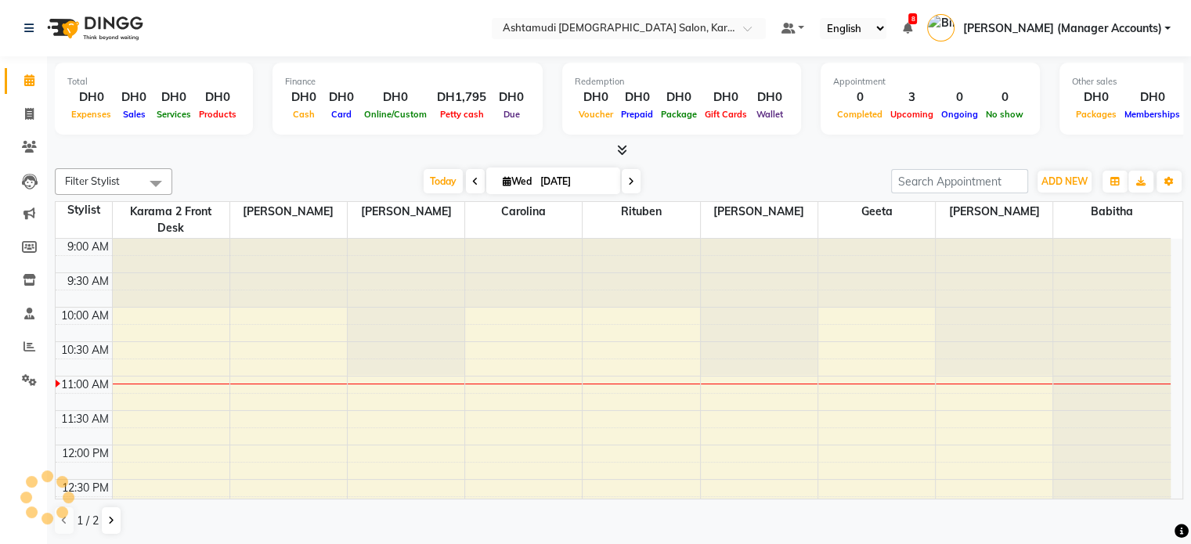
scroll to position [137, 0]
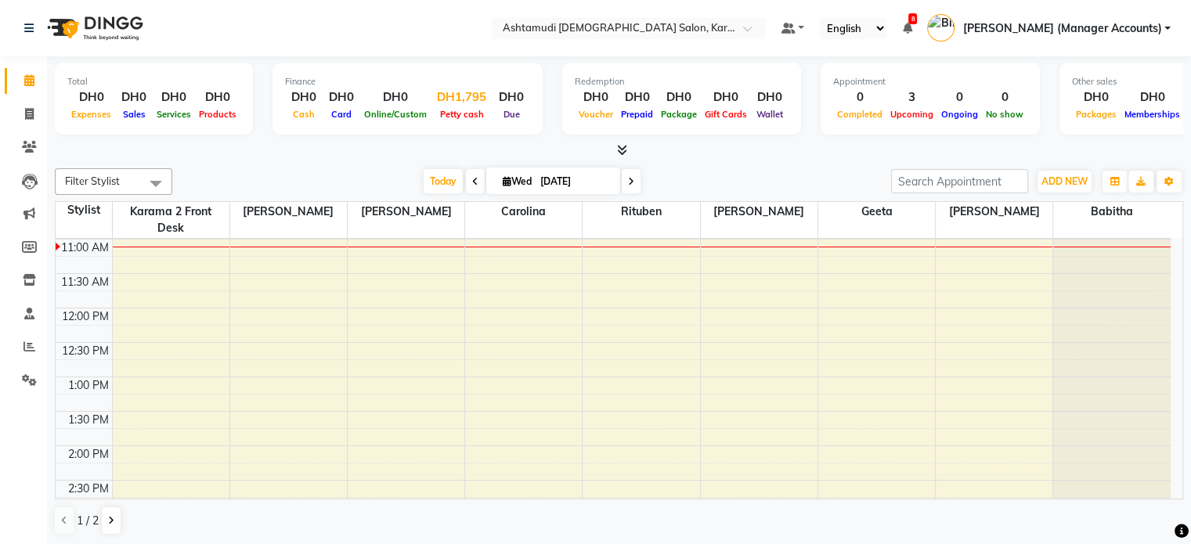
click at [457, 104] on div "DH1,795" at bounding box center [462, 97] width 62 height 18
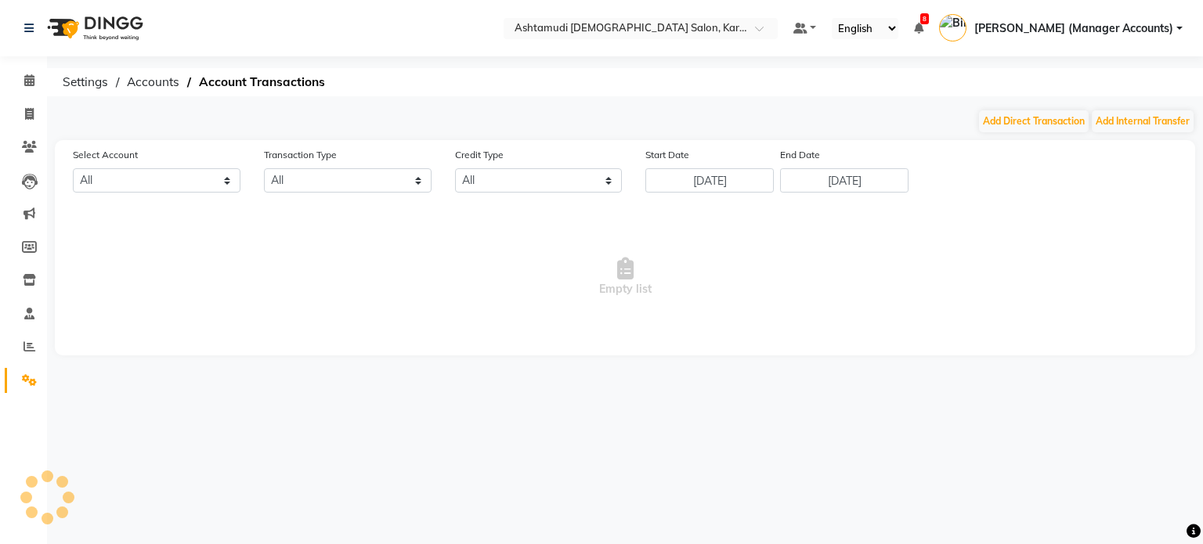
select select "6528"
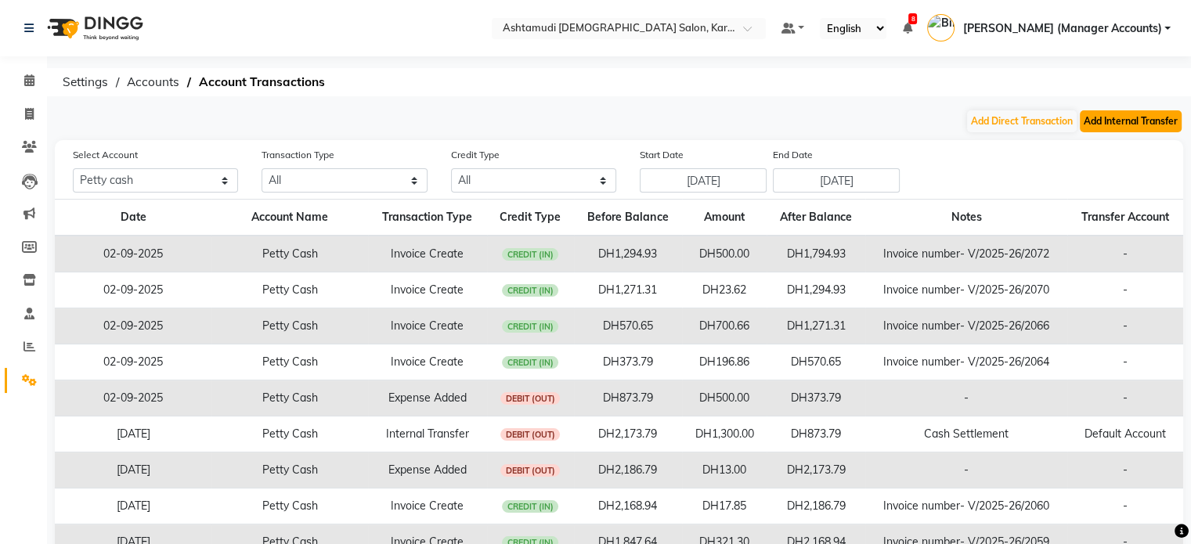
click at [1128, 115] on button "Add Internal Transfer" at bounding box center [1131, 121] width 102 height 22
select select "internal transfer"
select select "6528"
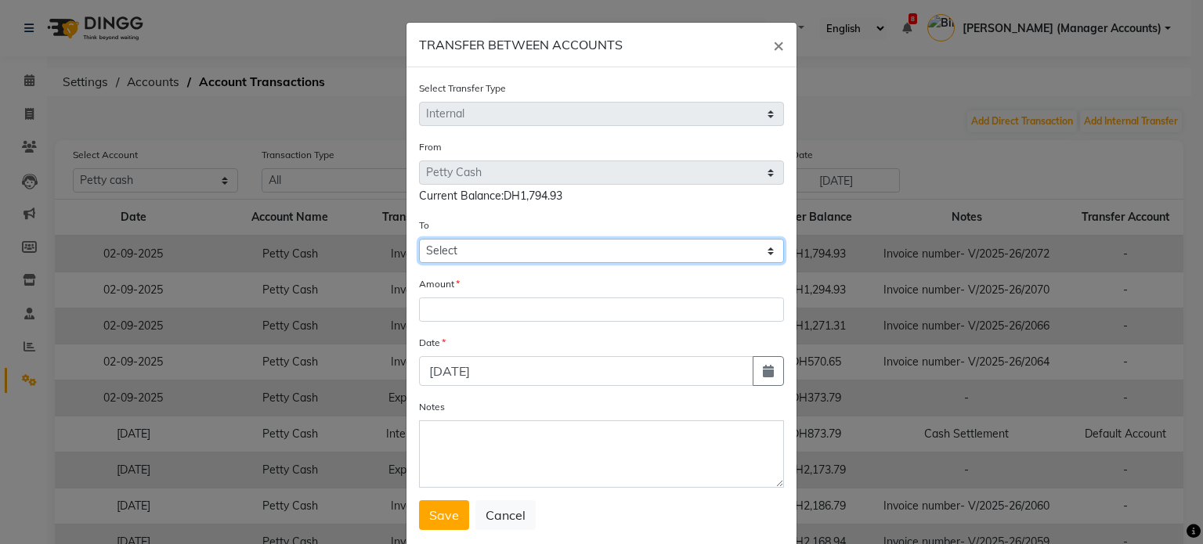
click at [444, 259] on select "Select [PERSON_NAME] Cash Default Account" at bounding box center [601, 251] width 365 height 24
select select "6529"
click at [419, 241] on select "Select [PERSON_NAME] Cash Default Account" at bounding box center [601, 251] width 365 height 24
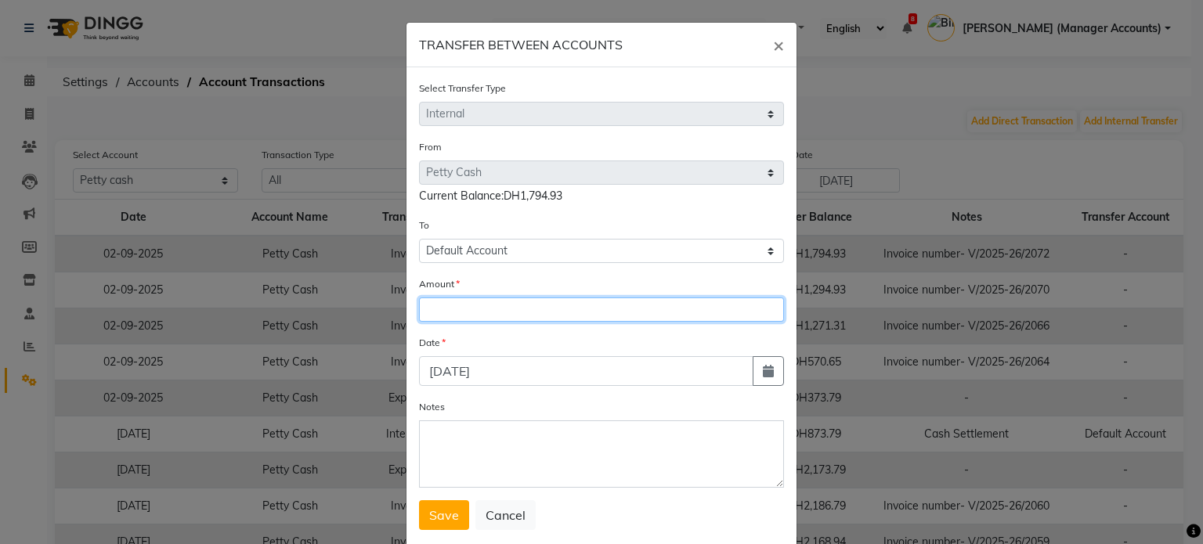
click at [438, 309] on input "number" at bounding box center [601, 310] width 365 height 24
type input "1600"
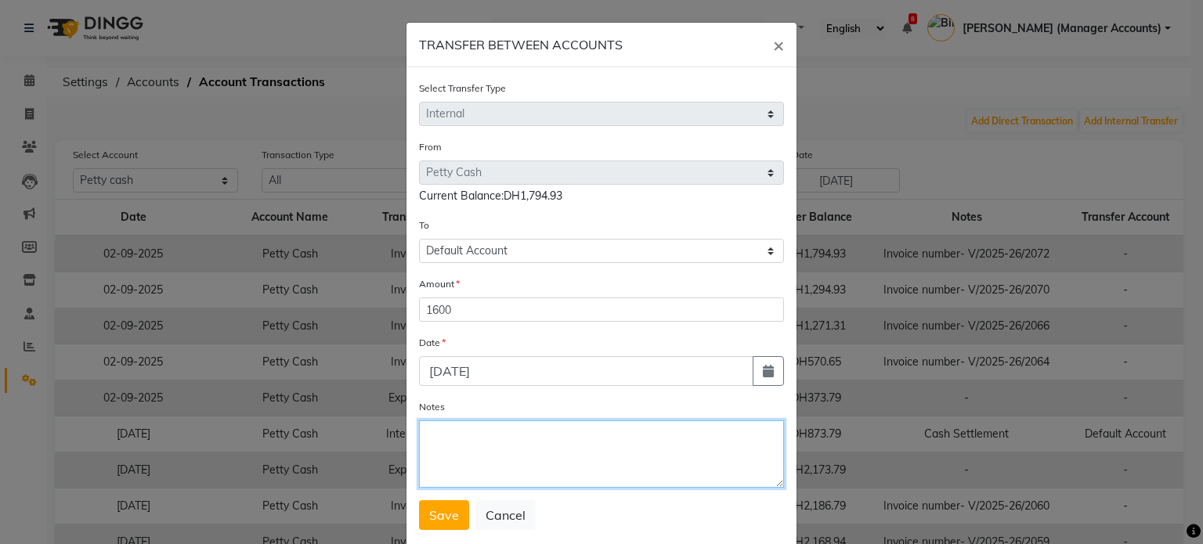
click at [427, 434] on textarea "Notes" at bounding box center [601, 453] width 365 height 67
type textarea "Cash settlement"
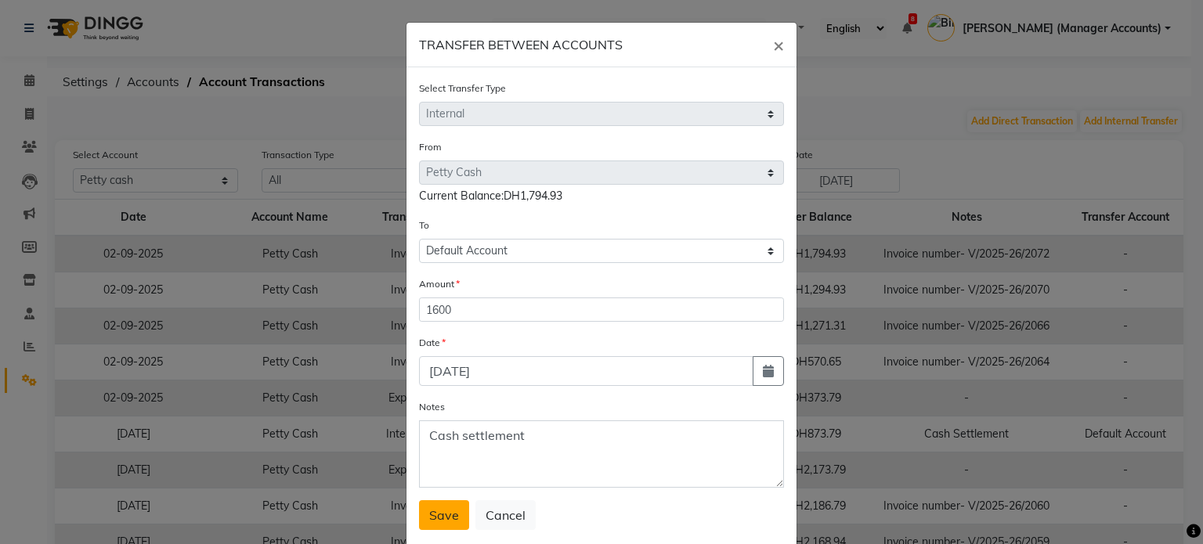
click at [437, 523] on span "Save" at bounding box center [444, 515] width 30 height 16
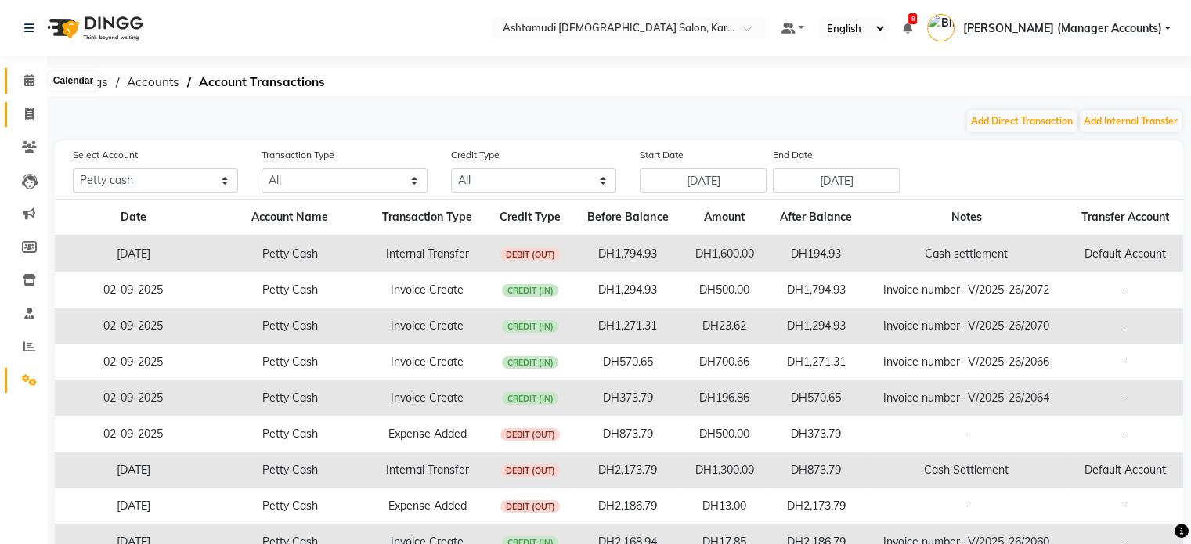
drag, startPoint x: 39, startPoint y: 83, endPoint x: 38, endPoint y: 118, distance: 35.3
click at [39, 83] on span at bounding box center [29, 81] width 27 height 18
